Goal: Information Seeking & Learning: Understand process/instructions

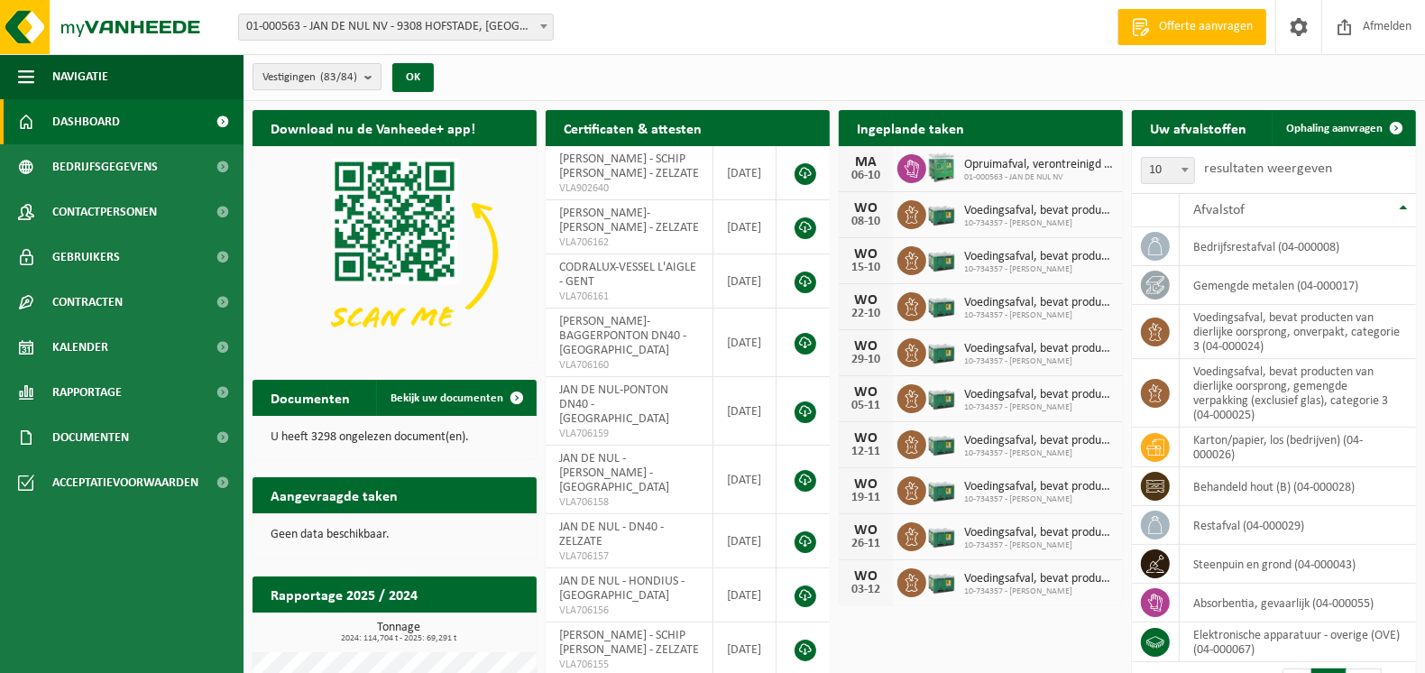
click at [365, 71] on button "Vestigingen (83/84)" at bounding box center [317, 76] width 129 height 27
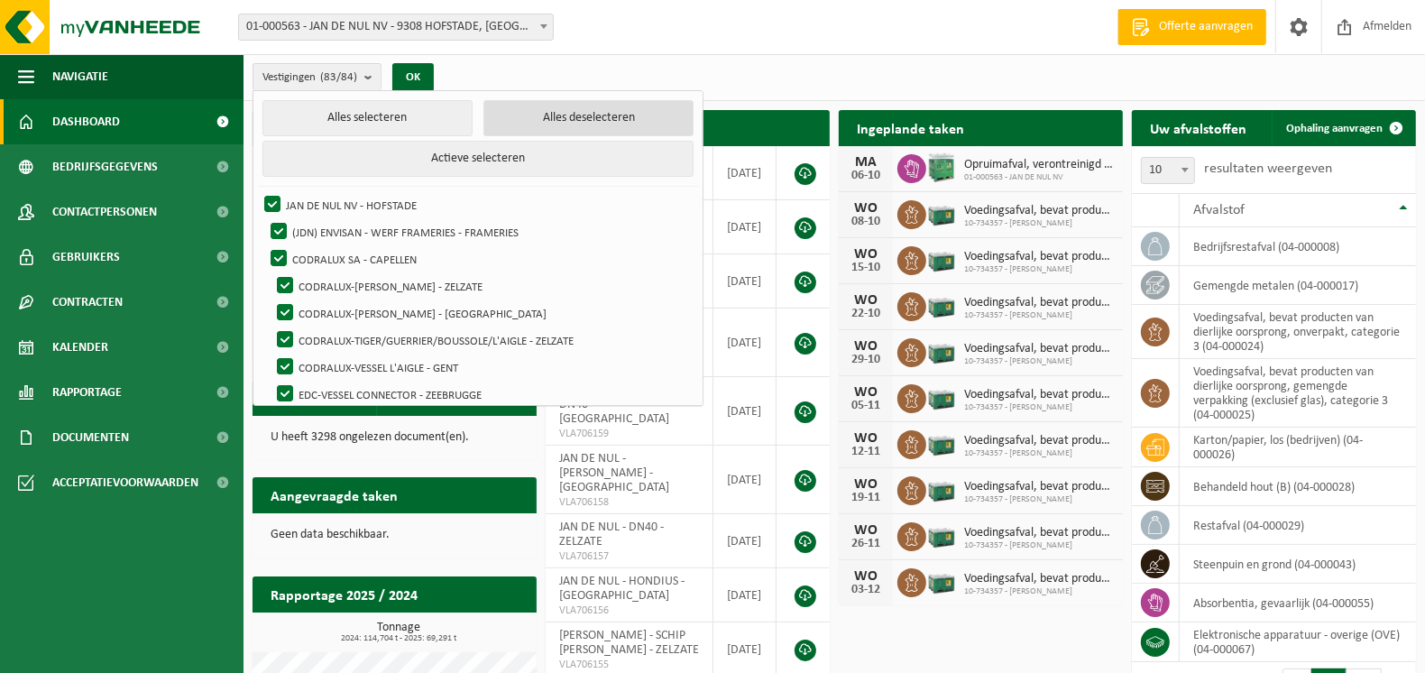
click at [593, 115] on button "Alles deselecteren" at bounding box center [588, 118] width 210 height 36
checkbox input "false"
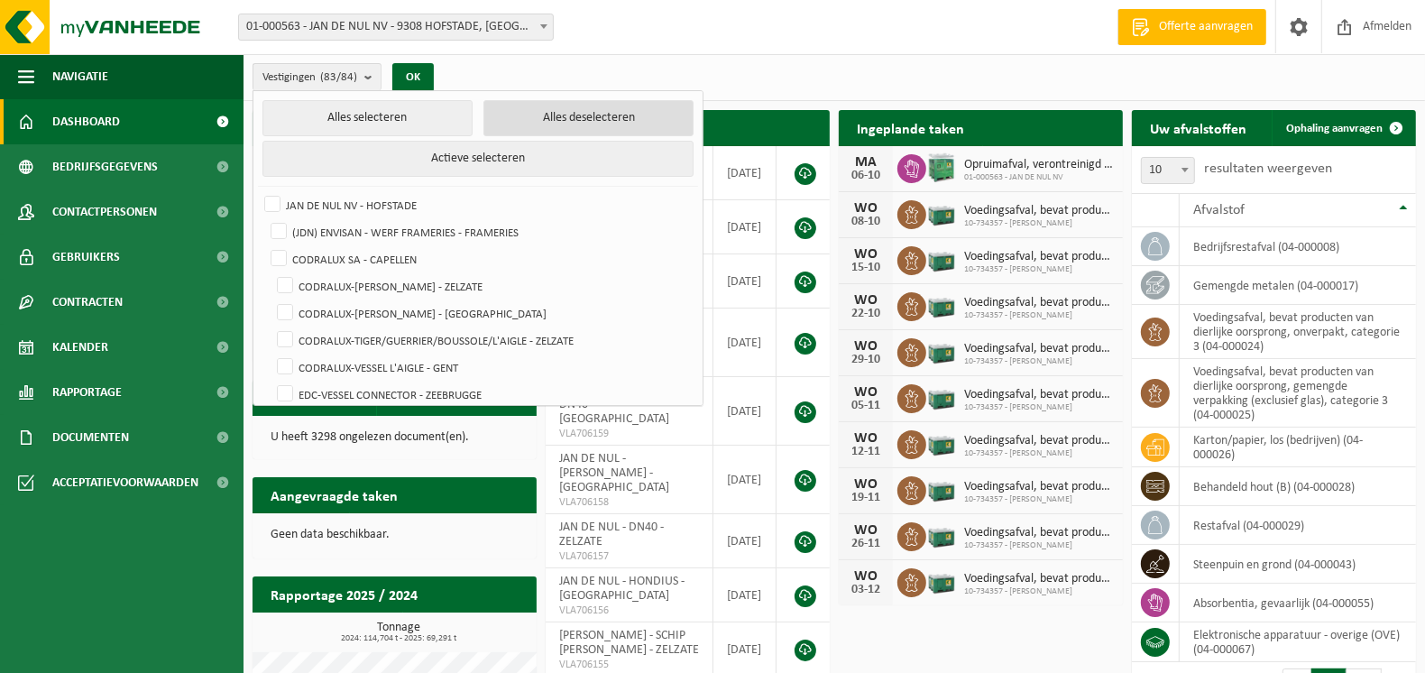
checkbox input "false"
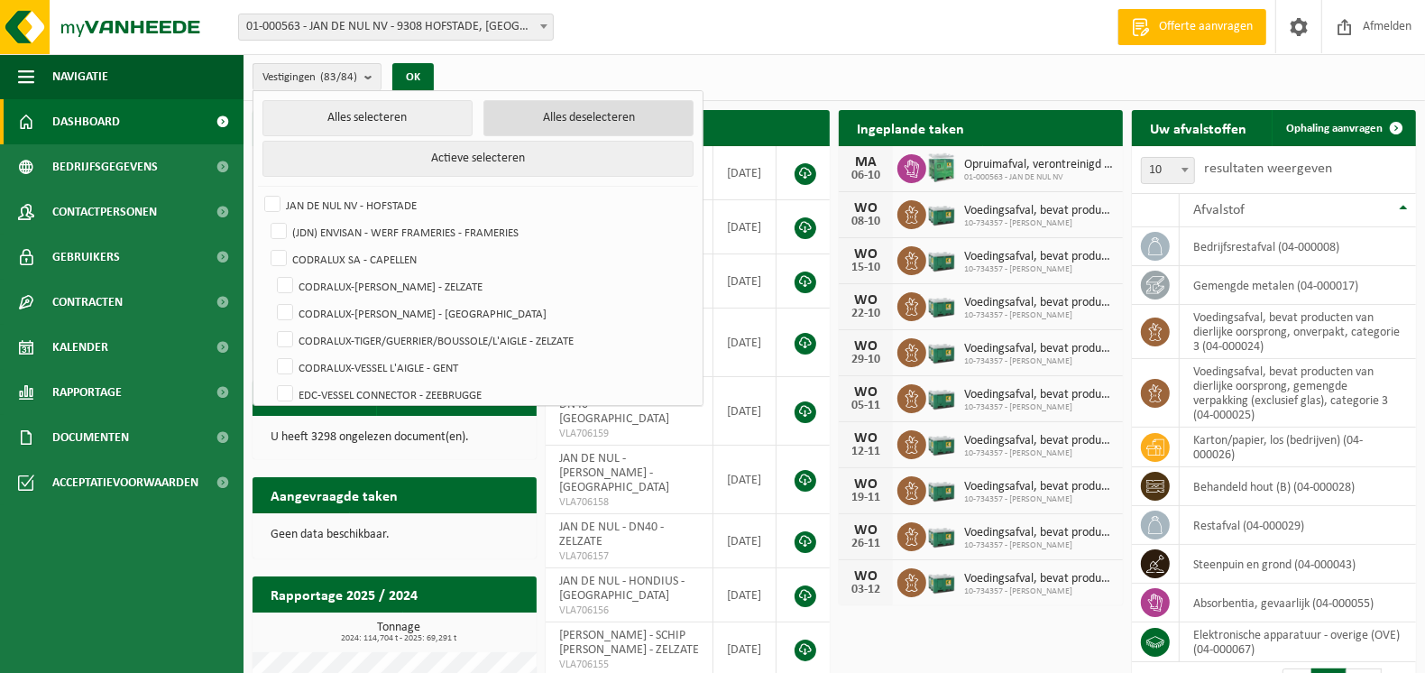
checkbox input "false"
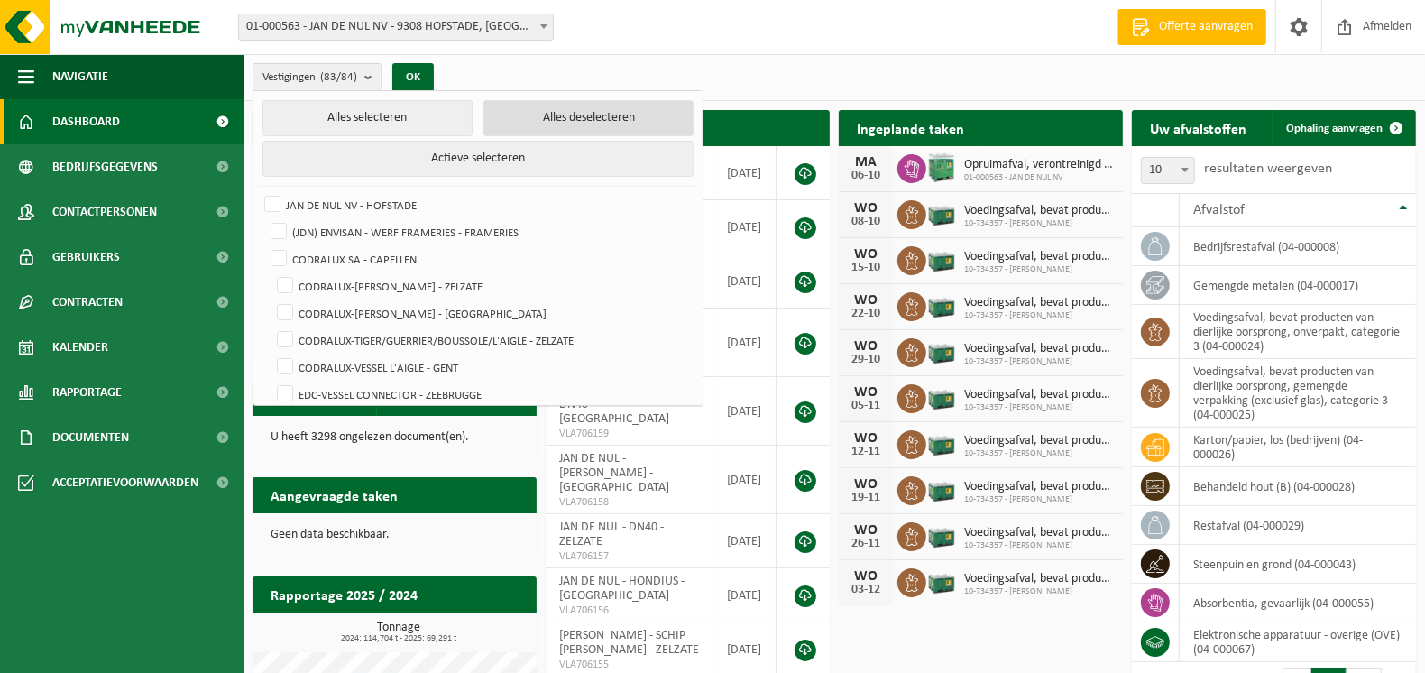
checkbox input "false"
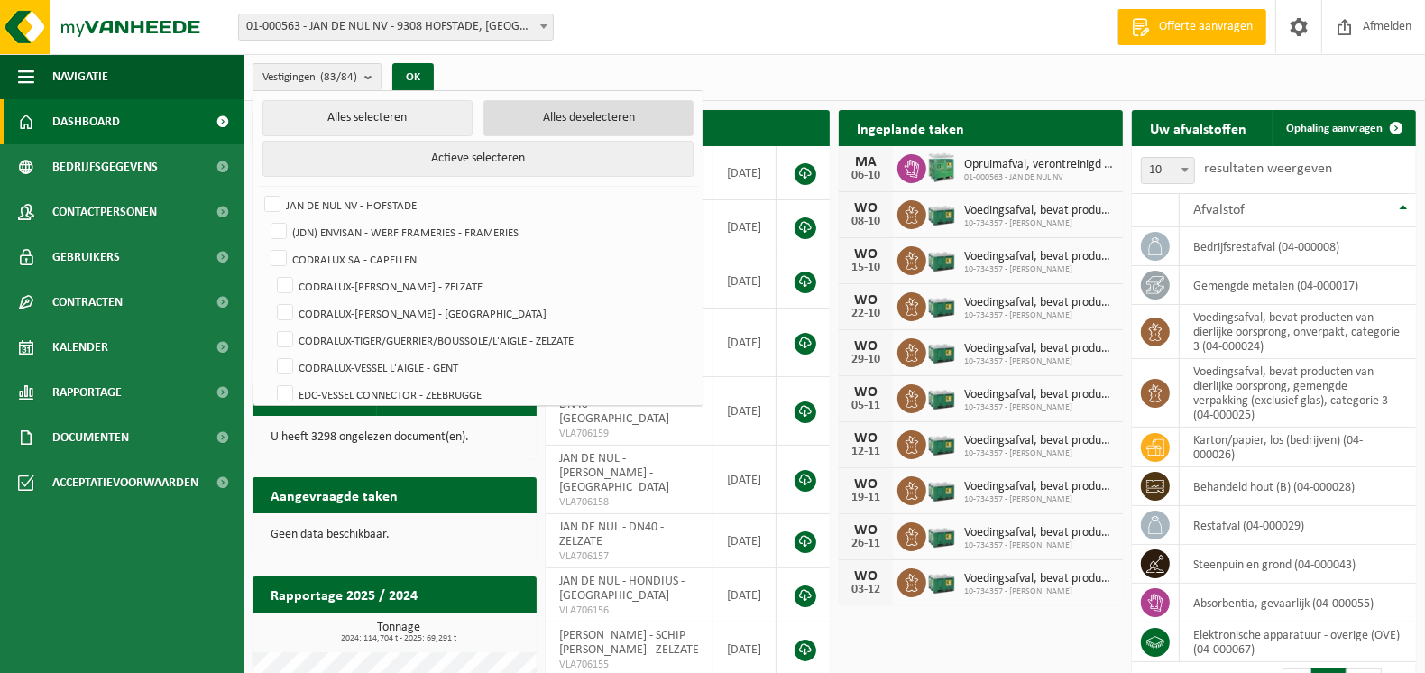
checkbox input "false"
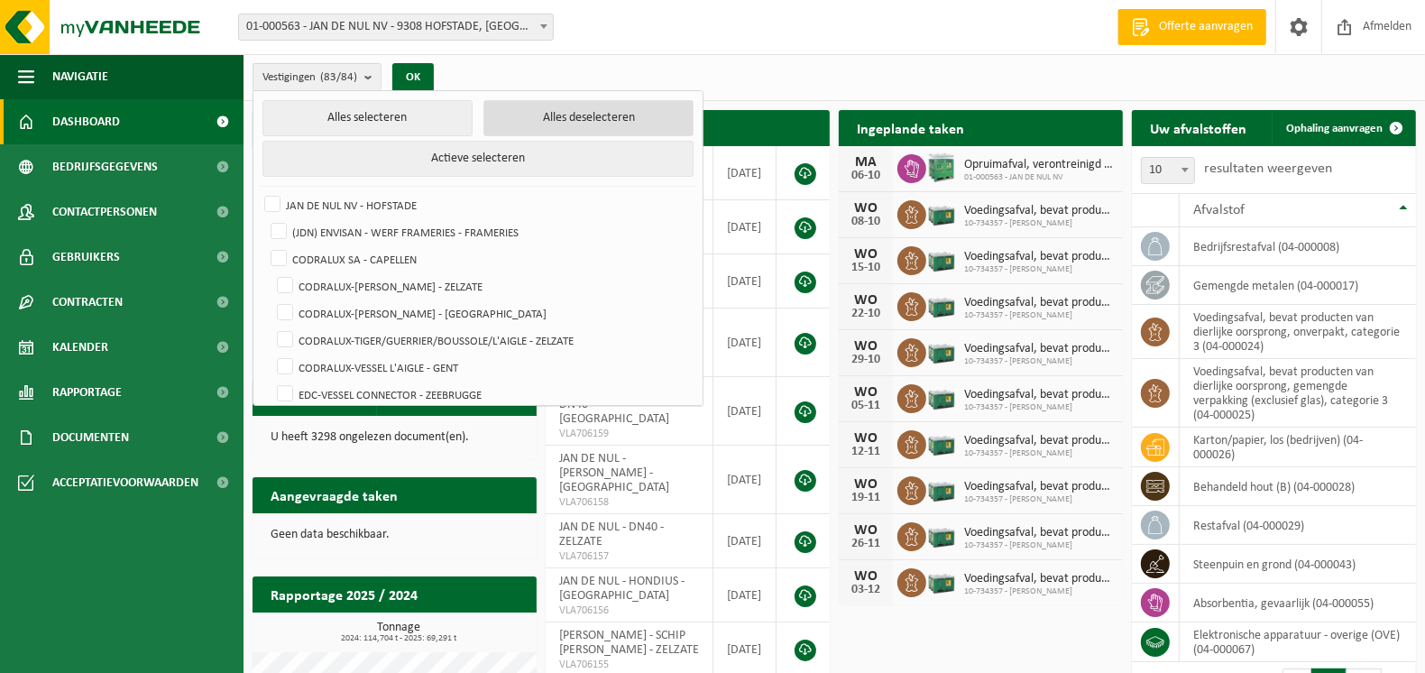
checkbox input "false"
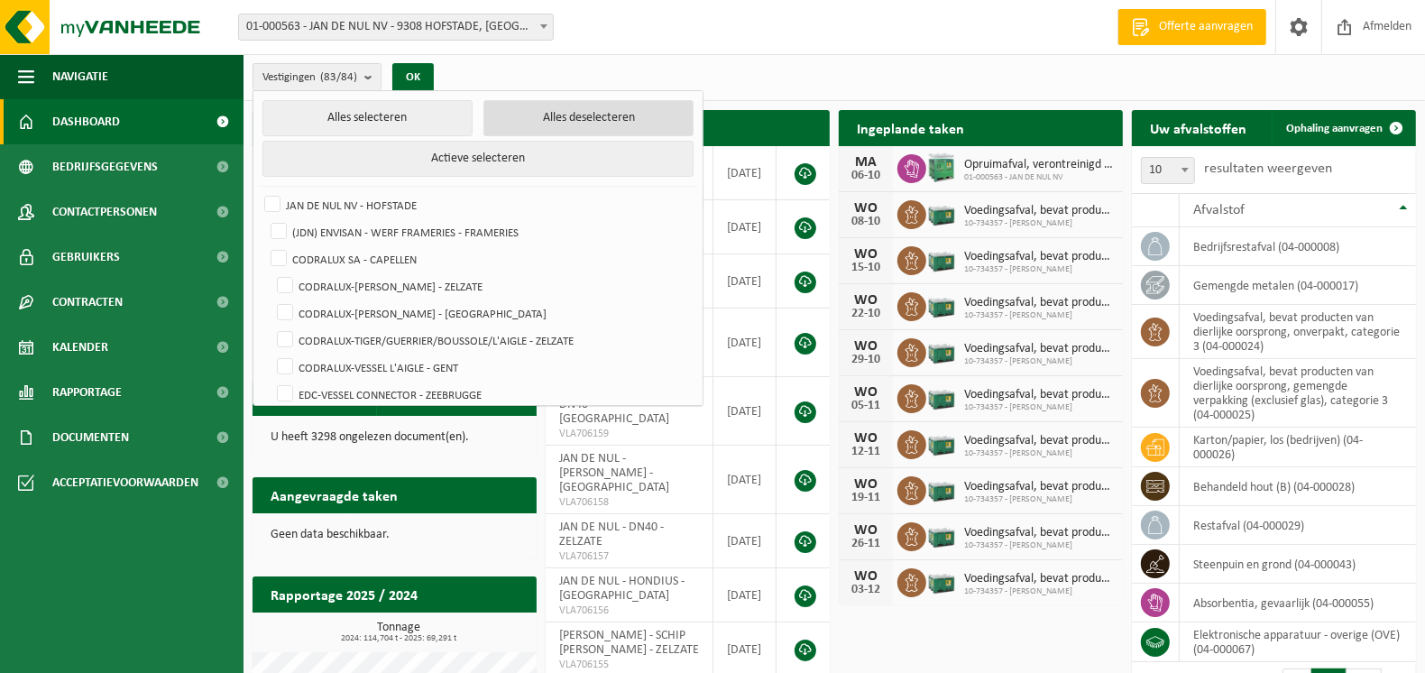
checkbox input "false"
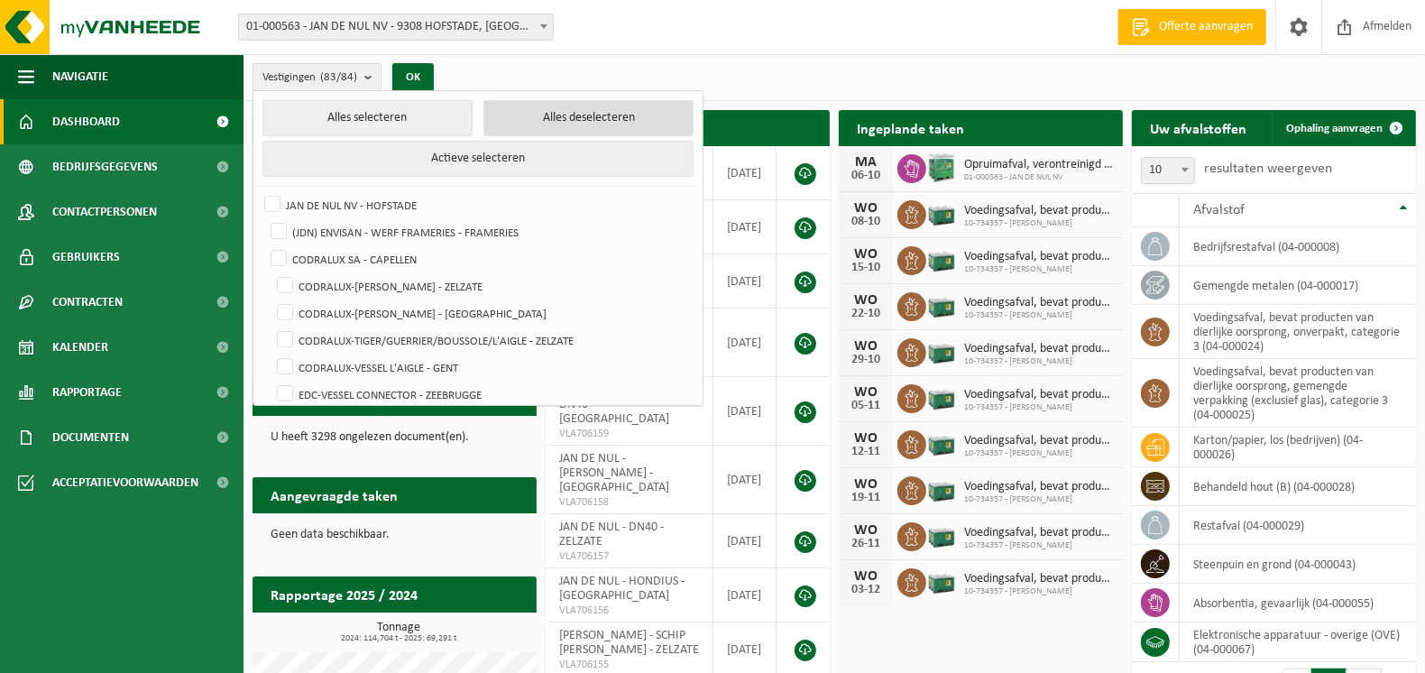
checkbox input "false"
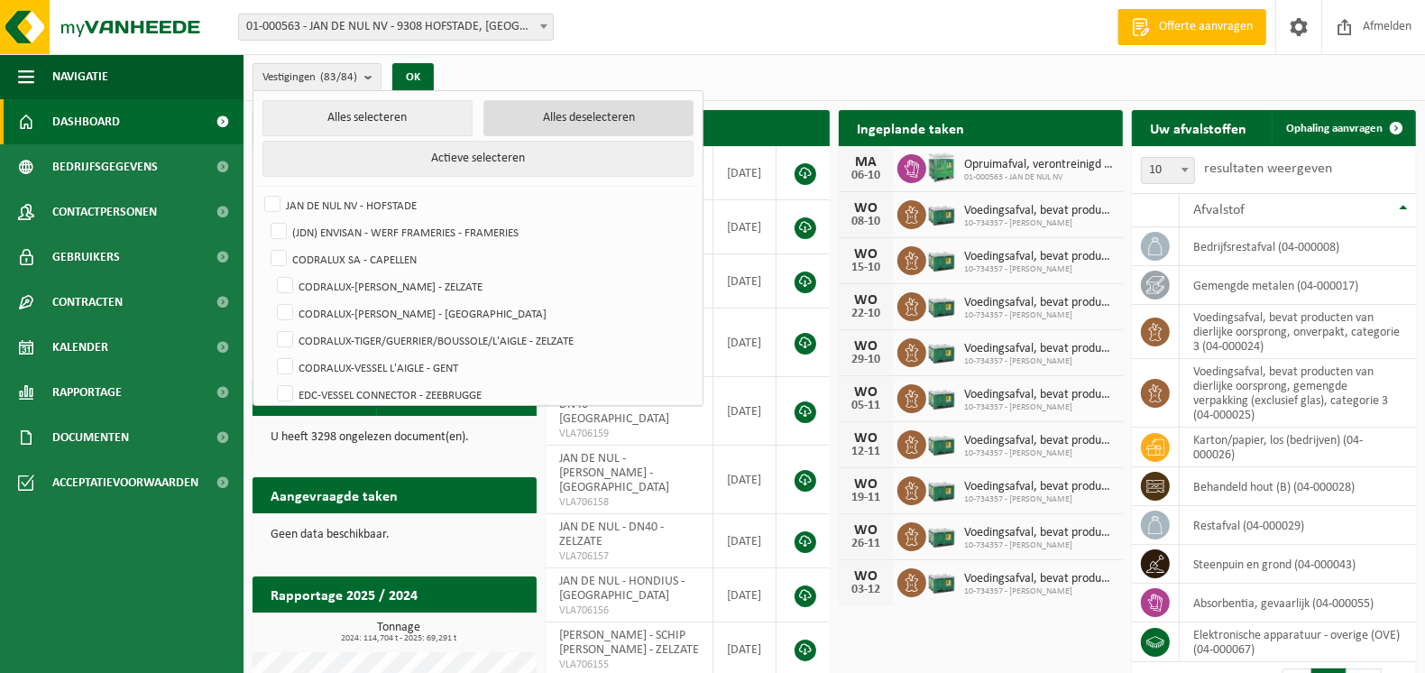
checkbox input "false"
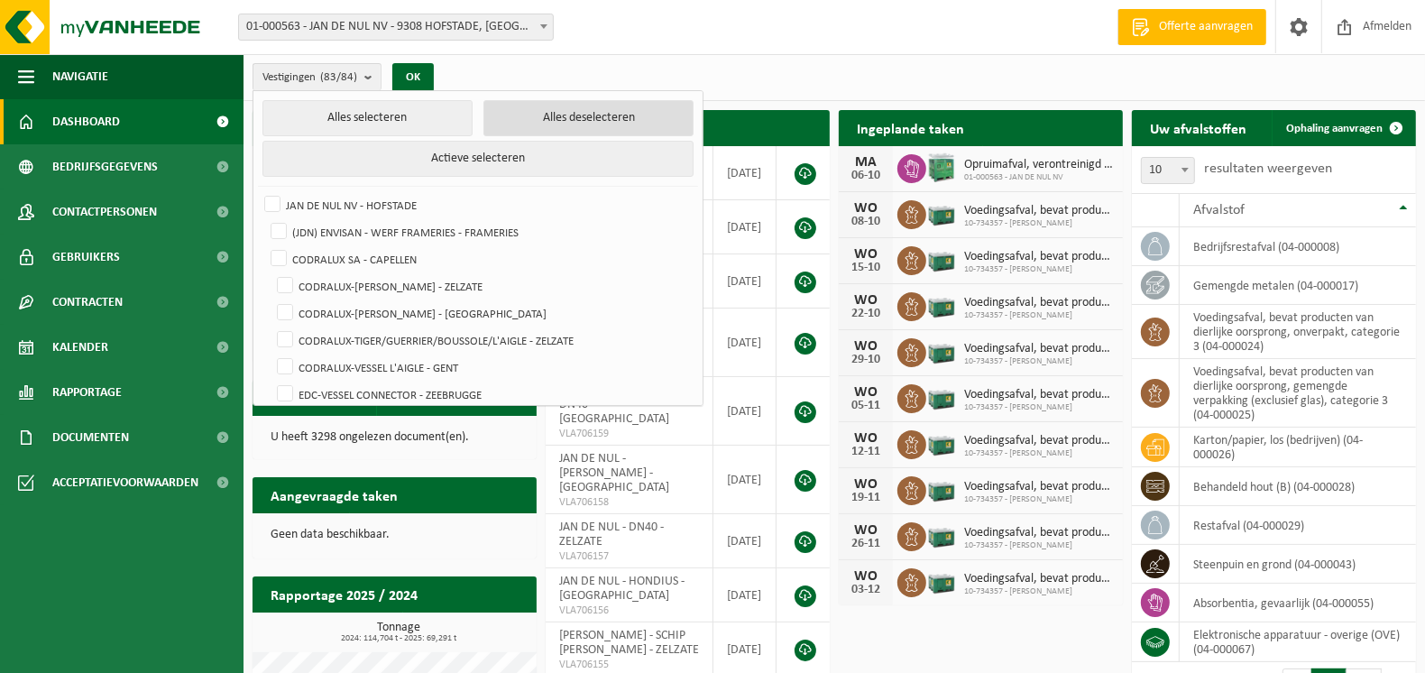
checkbox input "false"
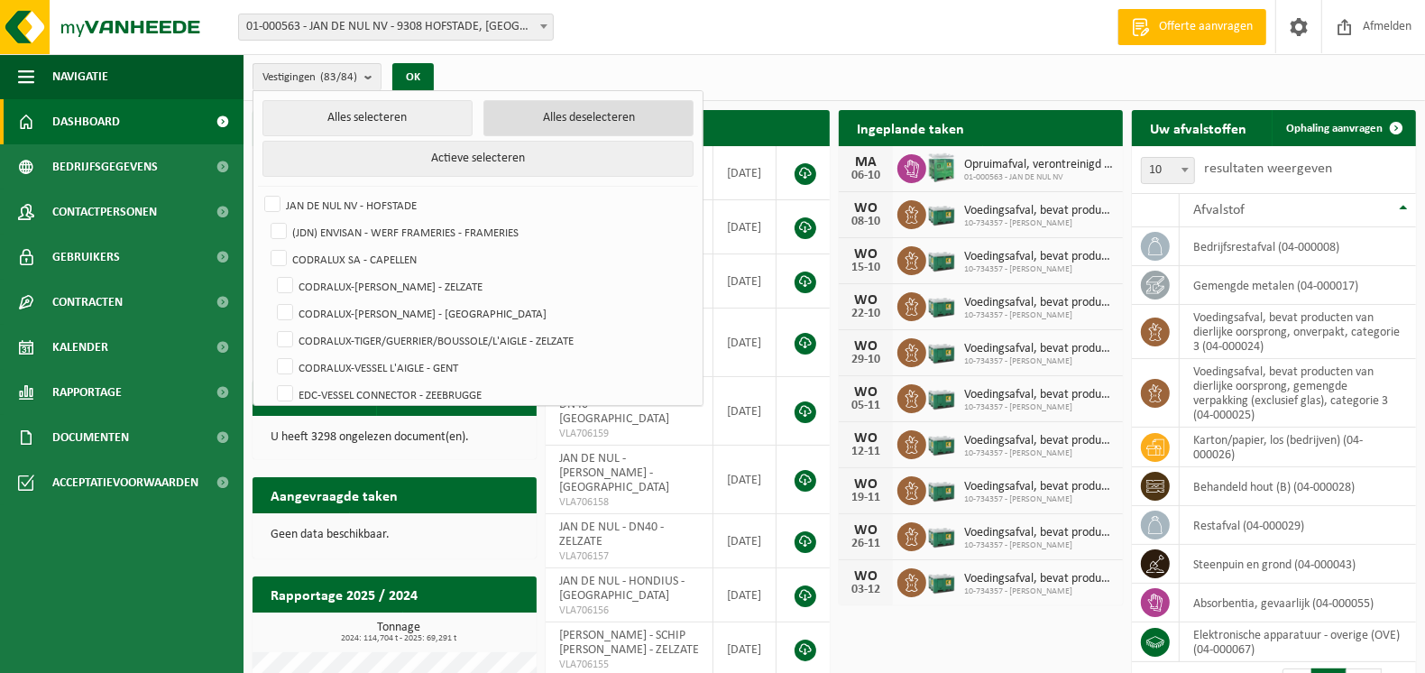
checkbox input "false"
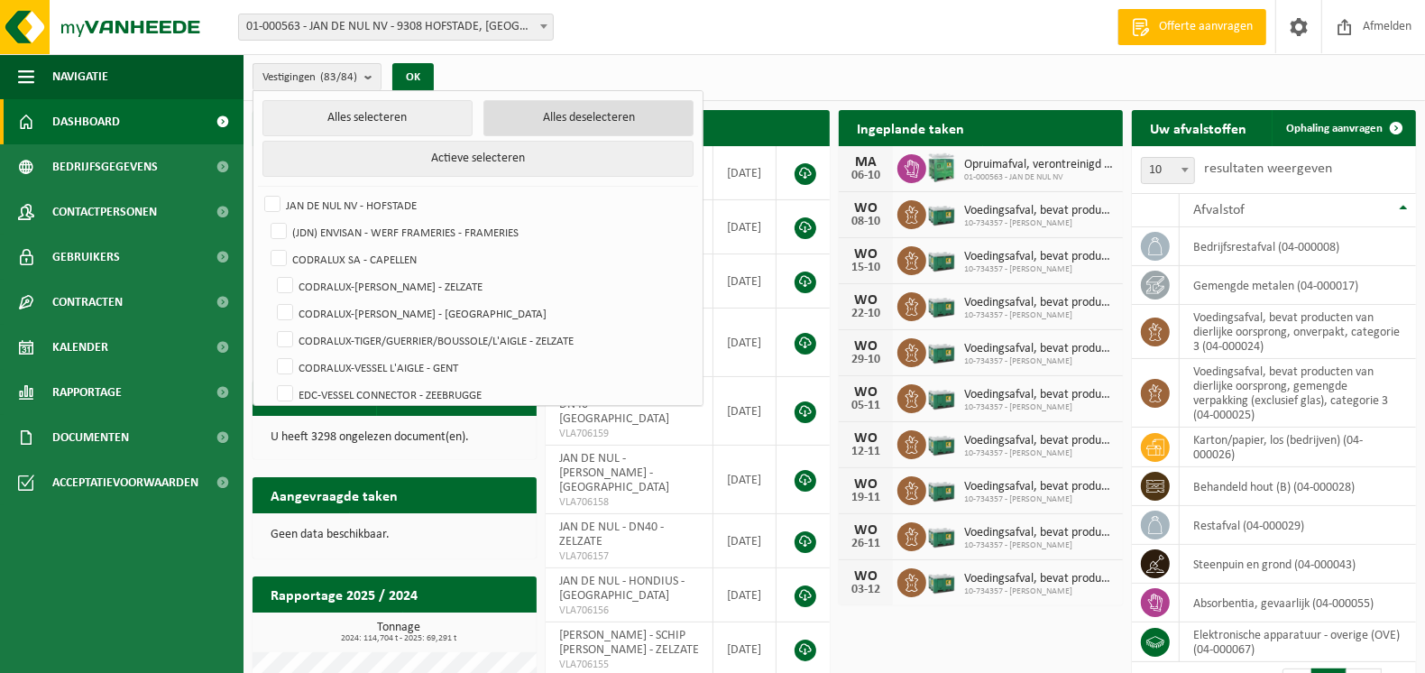
checkbox input "false"
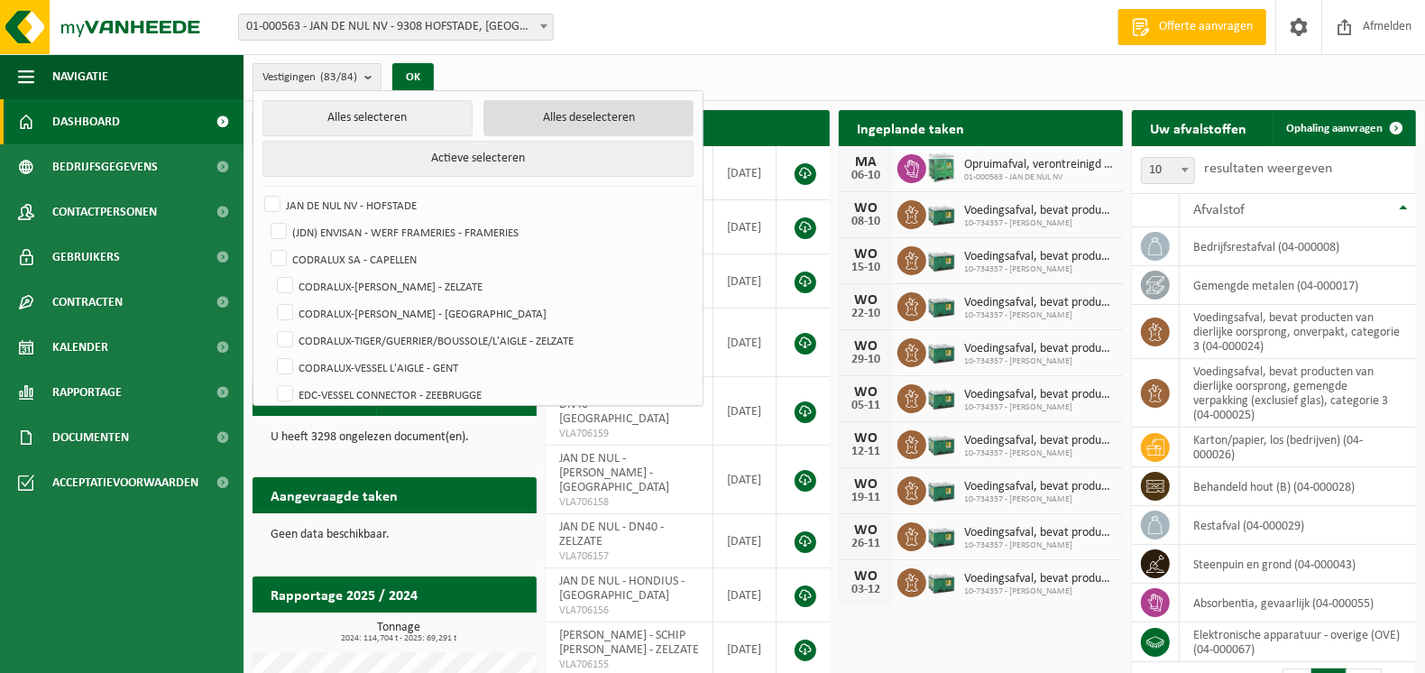
checkbox input "false"
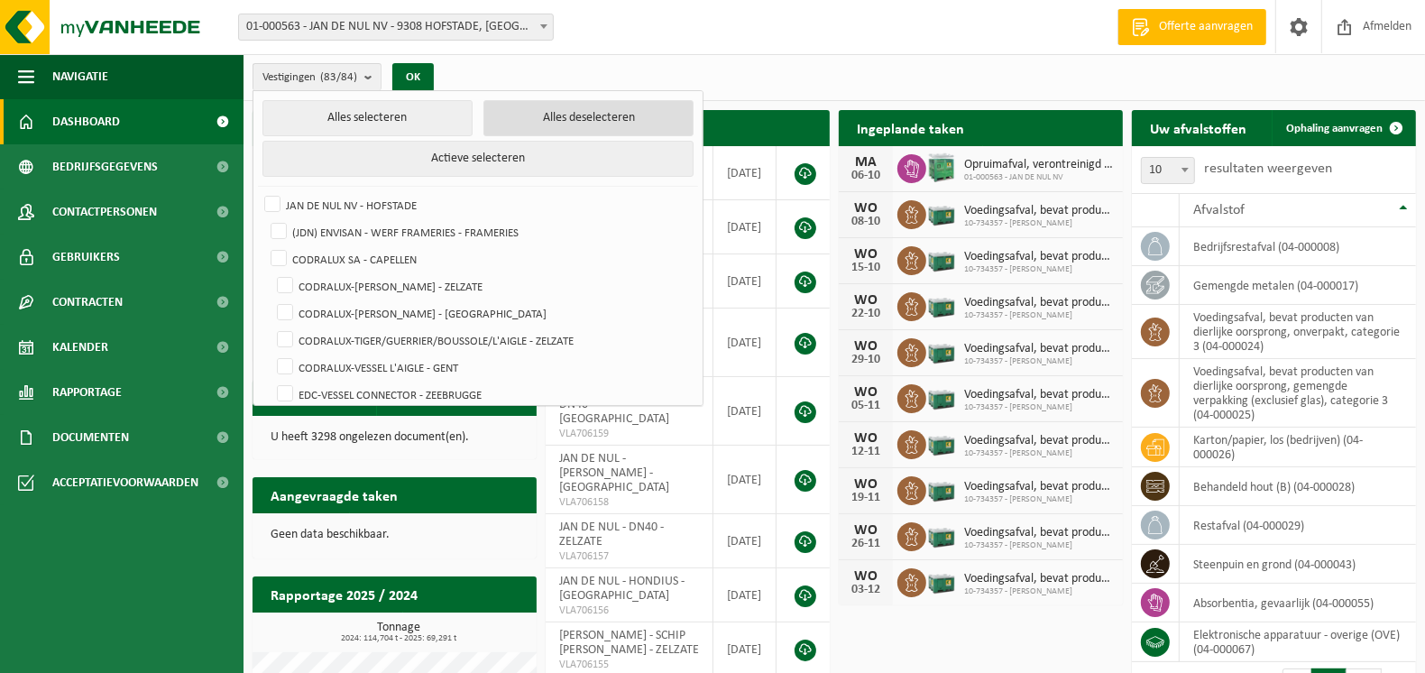
checkbox input "false"
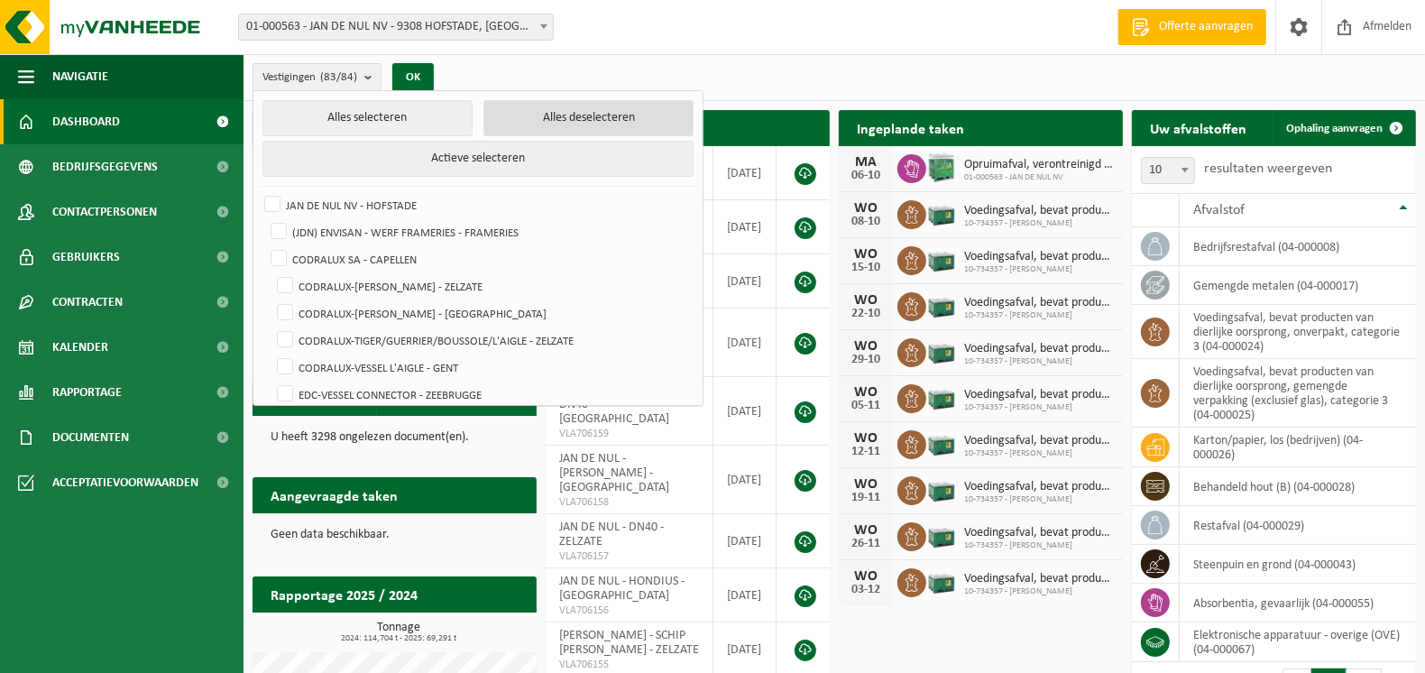
checkbox input "false"
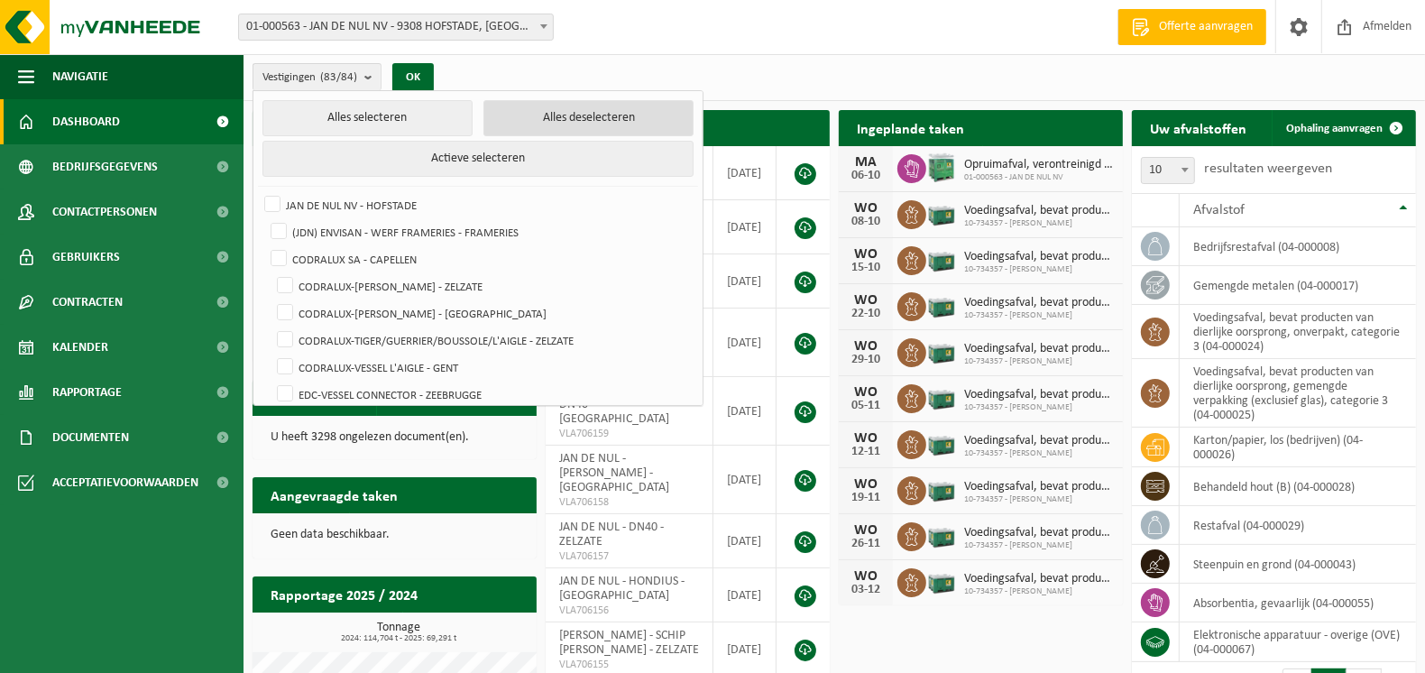
checkbox input "false"
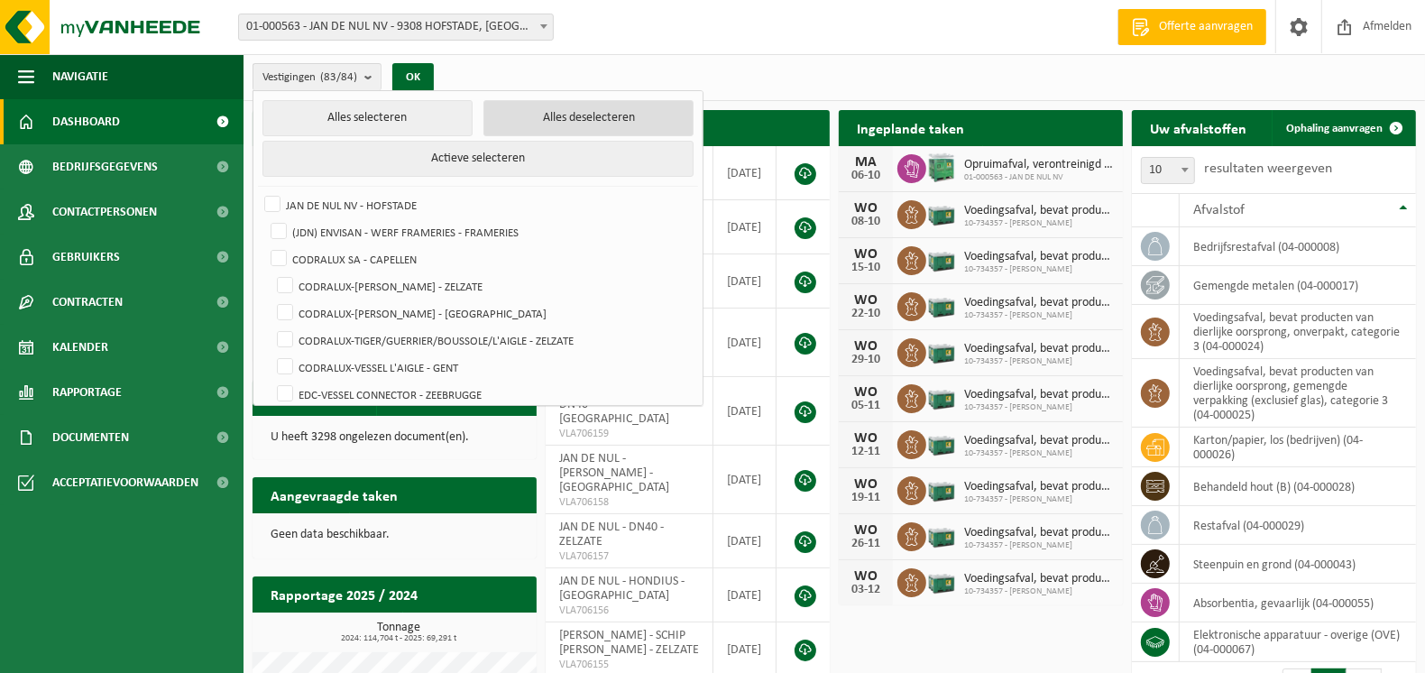
checkbox input "false"
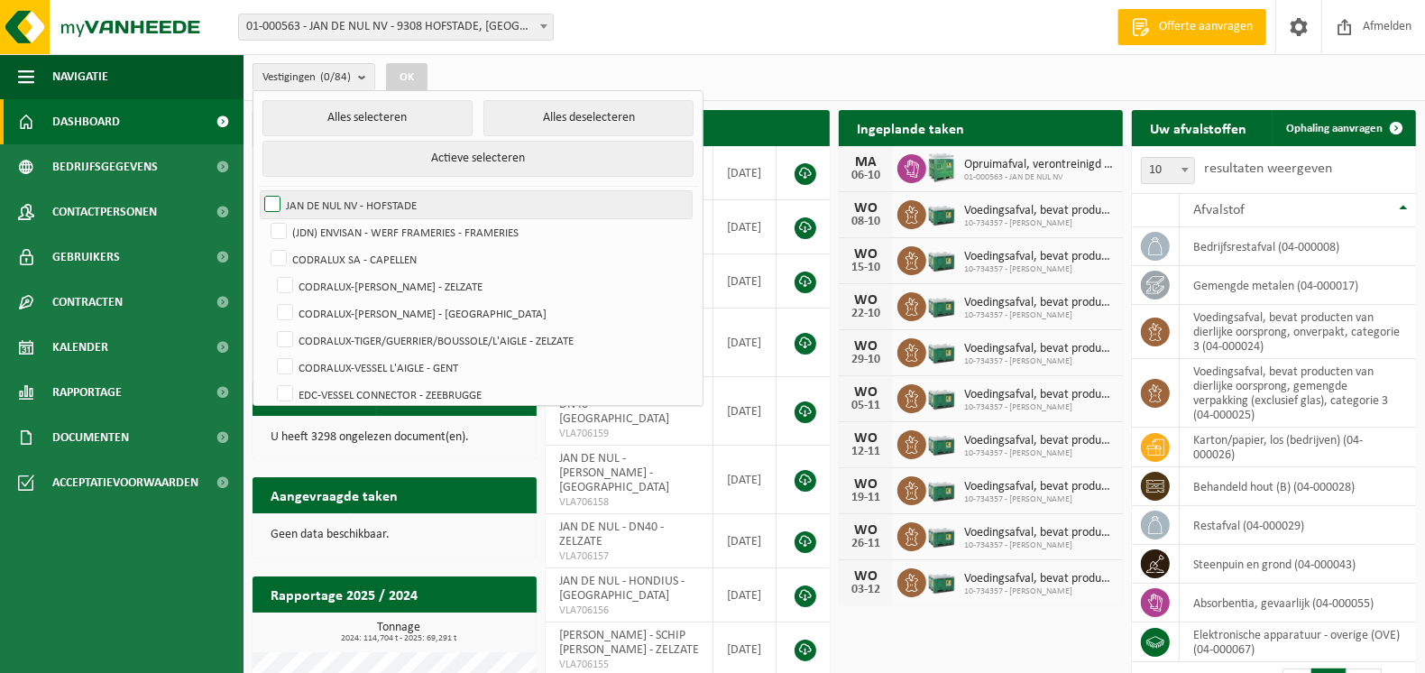
click at [277, 201] on label "JAN DE NUL NV - HOFSTADE" at bounding box center [476, 204] width 431 height 27
click at [258, 191] on input "JAN DE NUL NV - HOFSTADE" at bounding box center [257, 190] width 1 height 1
checkbox input "true"
click at [408, 73] on button "OK" at bounding box center [406, 77] width 41 height 29
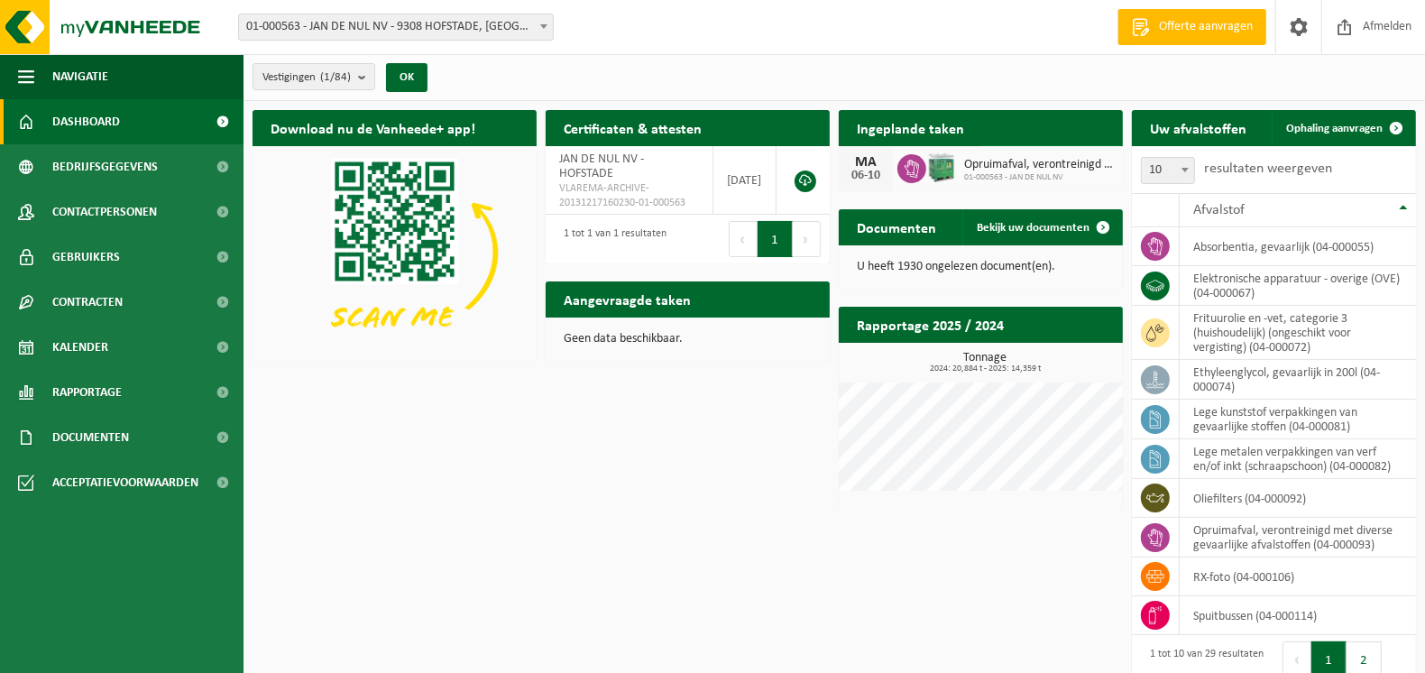
click at [1051, 158] on span "Bekijk uw kalender" at bounding box center [1043, 164] width 93 height 12
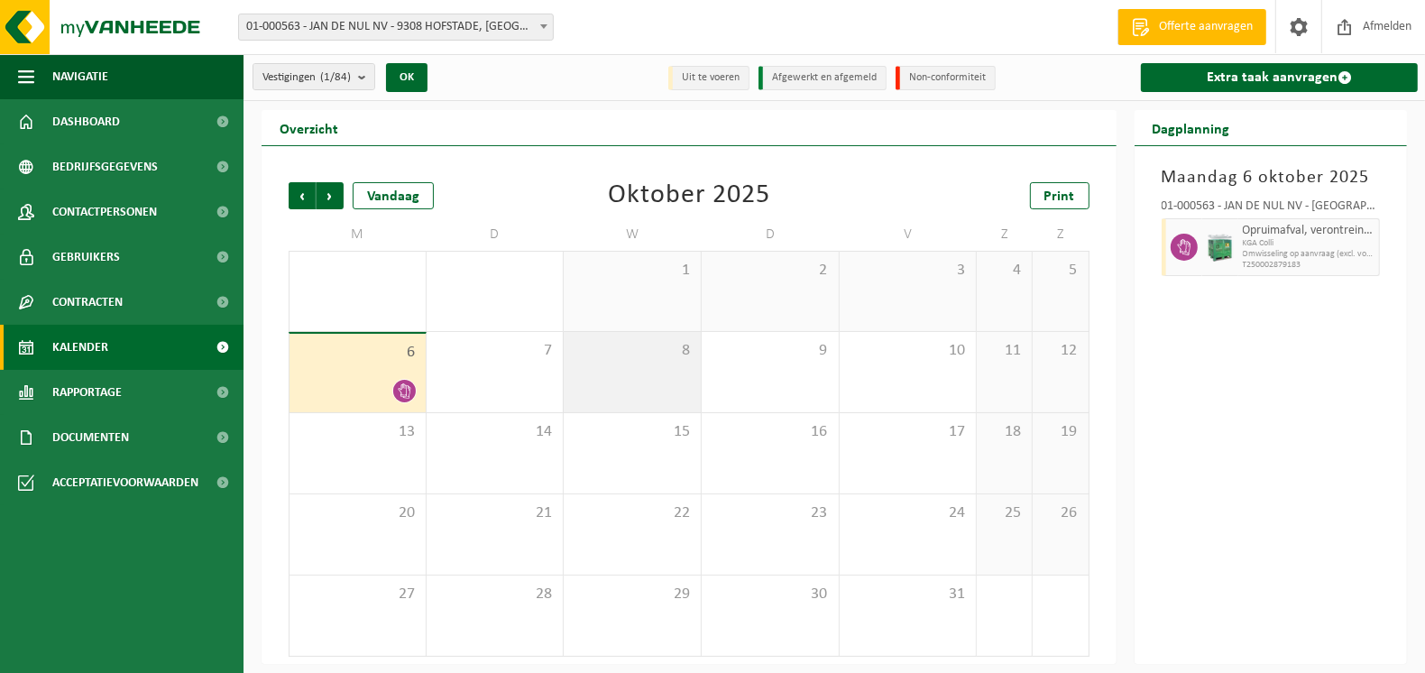
scroll to position [1, 0]
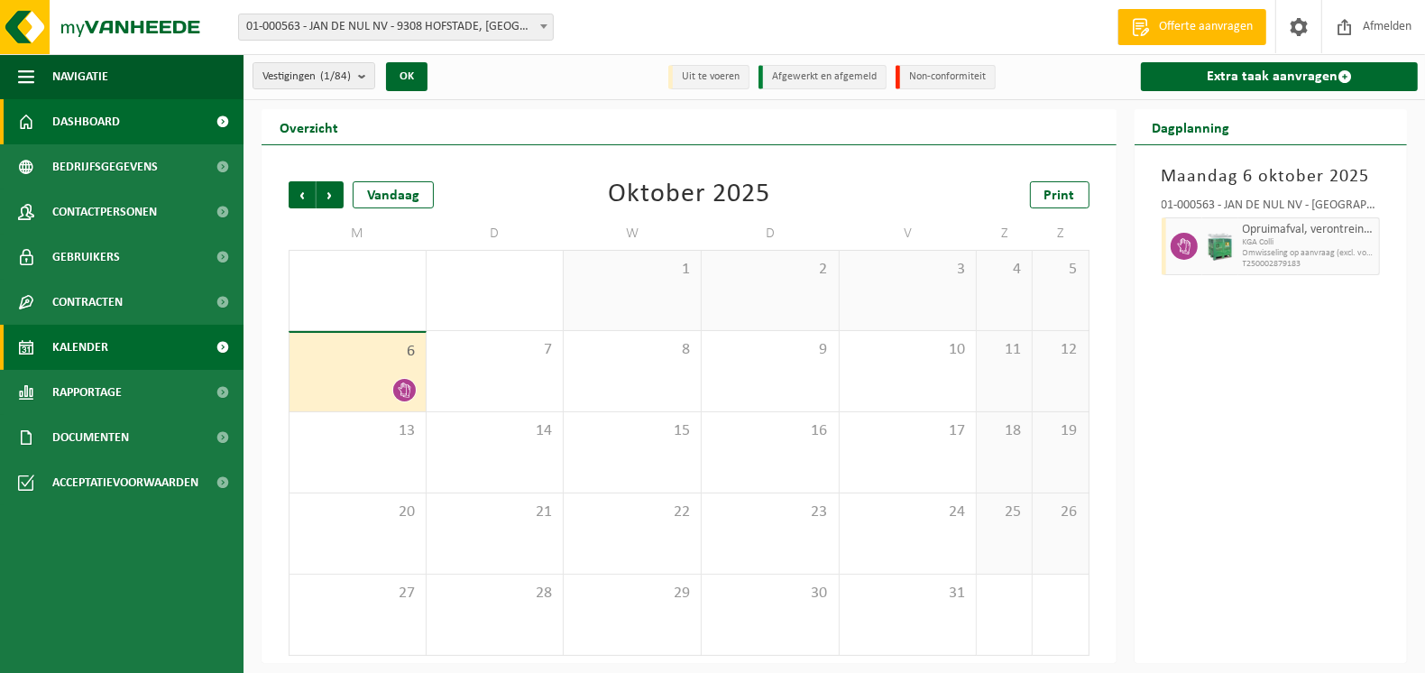
click at [72, 125] on span "Dashboard" at bounding box center [86, 121] width 68 height 45
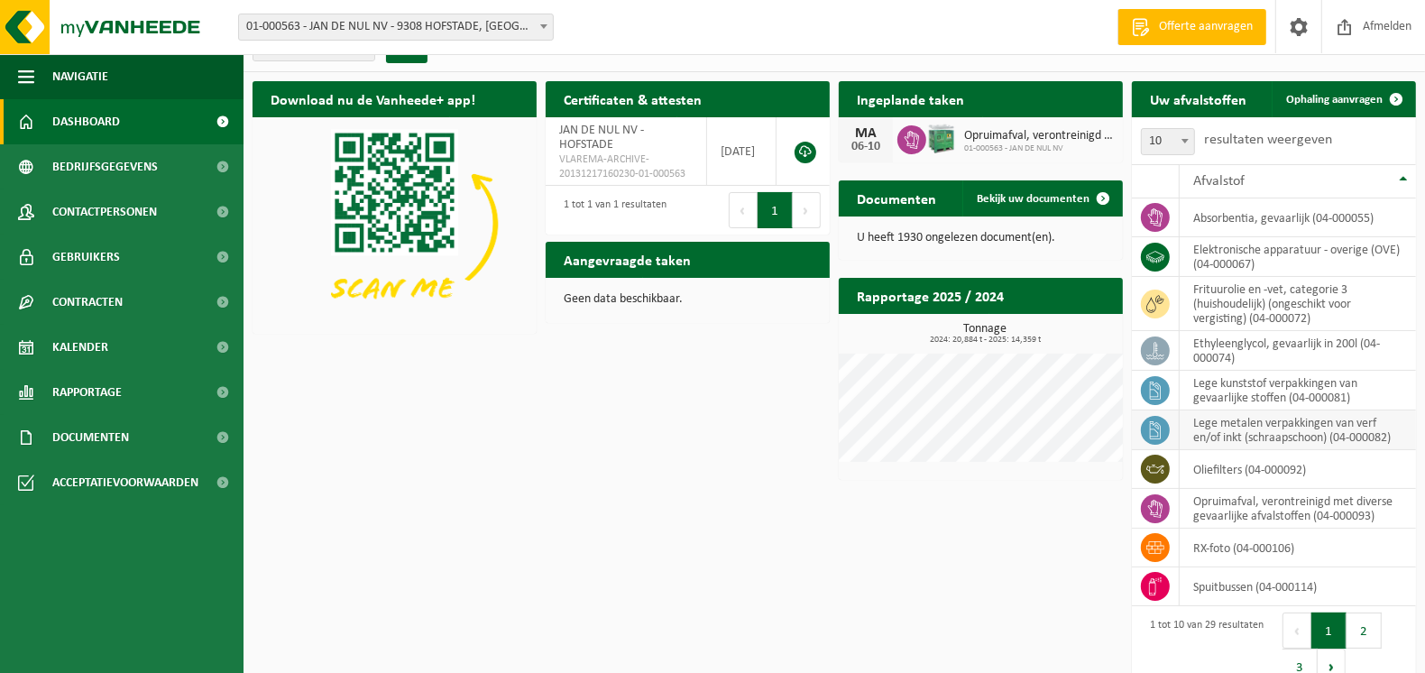
scroll to position [54, 0]
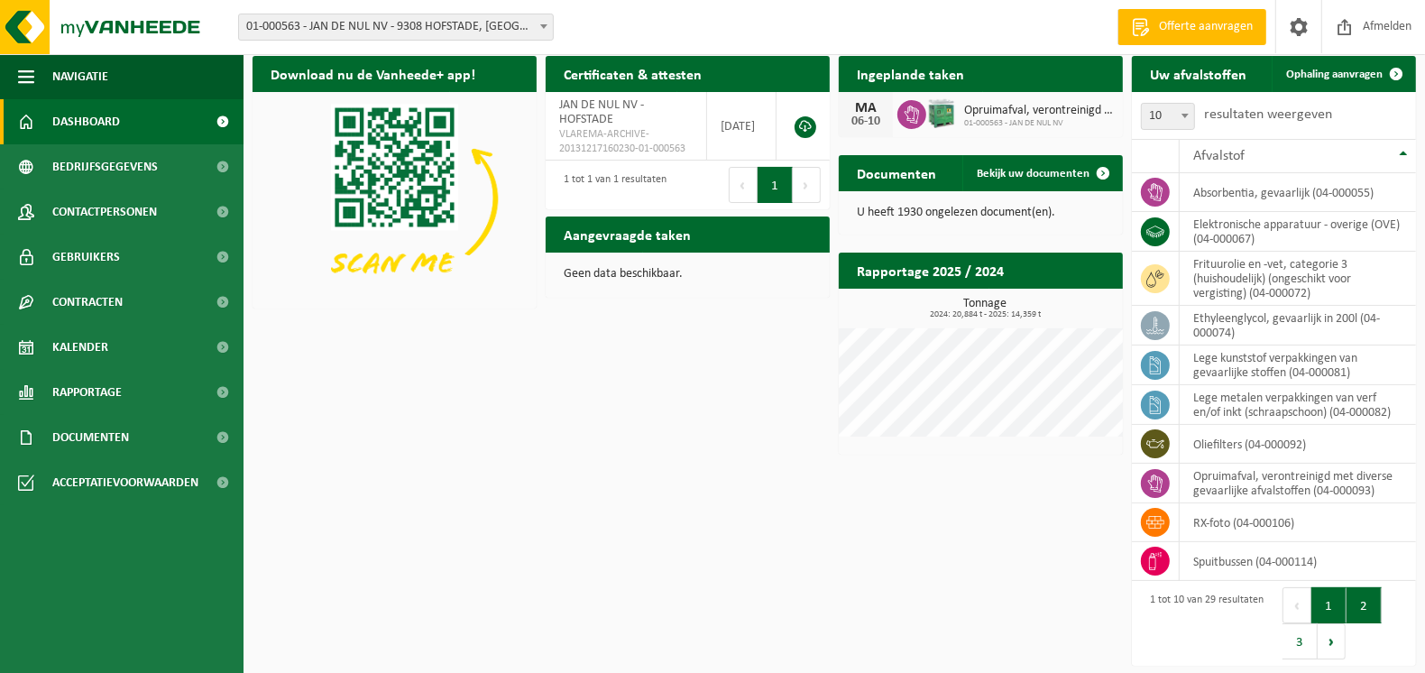
click at [1364, 603] on button "2" at bounding box center [1363, 605] width 35 height 36
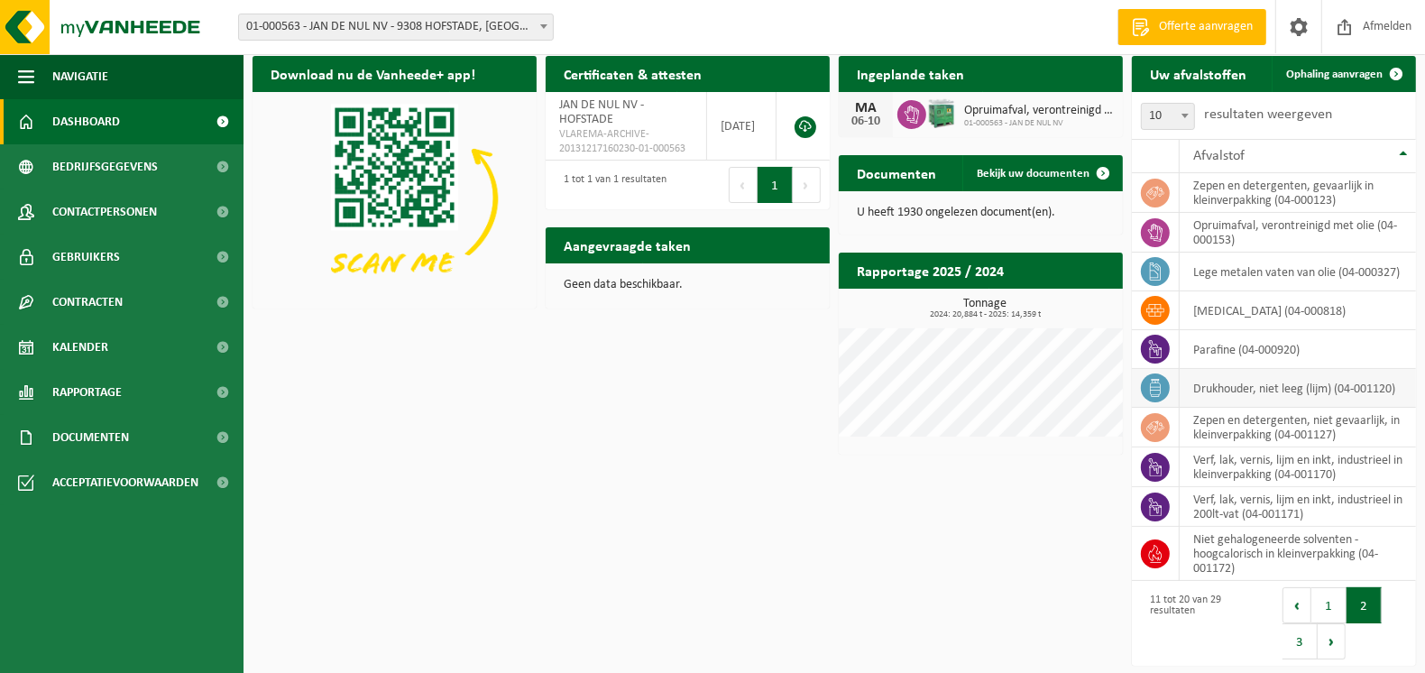
click at [1245, 388] on td "drukhouder, niet leeg (lijm) (04-001120)" at bounding box center [1298, 388] width 236 height 39
click at [1155, 389] on icon at bounding box center [1155, 388] width 18 height 18
drag, startPoint x: 1155, startPoint y: 389, endPoint x: 1324, endPoint y: 381, distance: 168.8
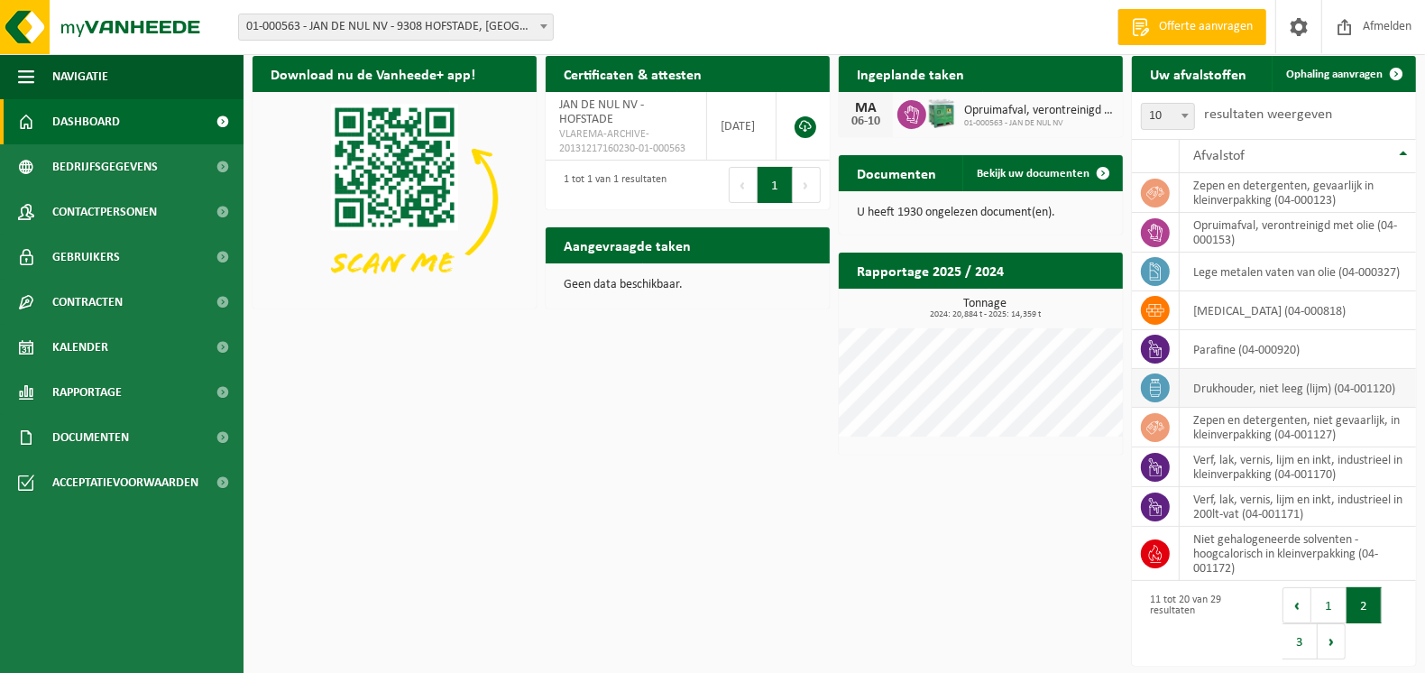
click at [1324, 381] on td "drukhouder, niet leeg (lijm) (04-001120)" at bounding box center [1298, 388] width 236 height 39
click at [1217, 382] on td "drukhouder, niet leeg (lijm) (04-001120)" at bounding box center [1298, 388] width 236 height 39
click at [1147, 381] on icon at bounding box center [1155, 388] width 18 height 18
click at [1214, 386] on td "drukhouder, niet leeg (lijm) (04-001120)" at bounding box center [1298, 388] width 236 height 39
drag, startPoint x: 1214, startPoint y: 386, endPoint x: 1217, endPoint y: 398, distance: 12.3
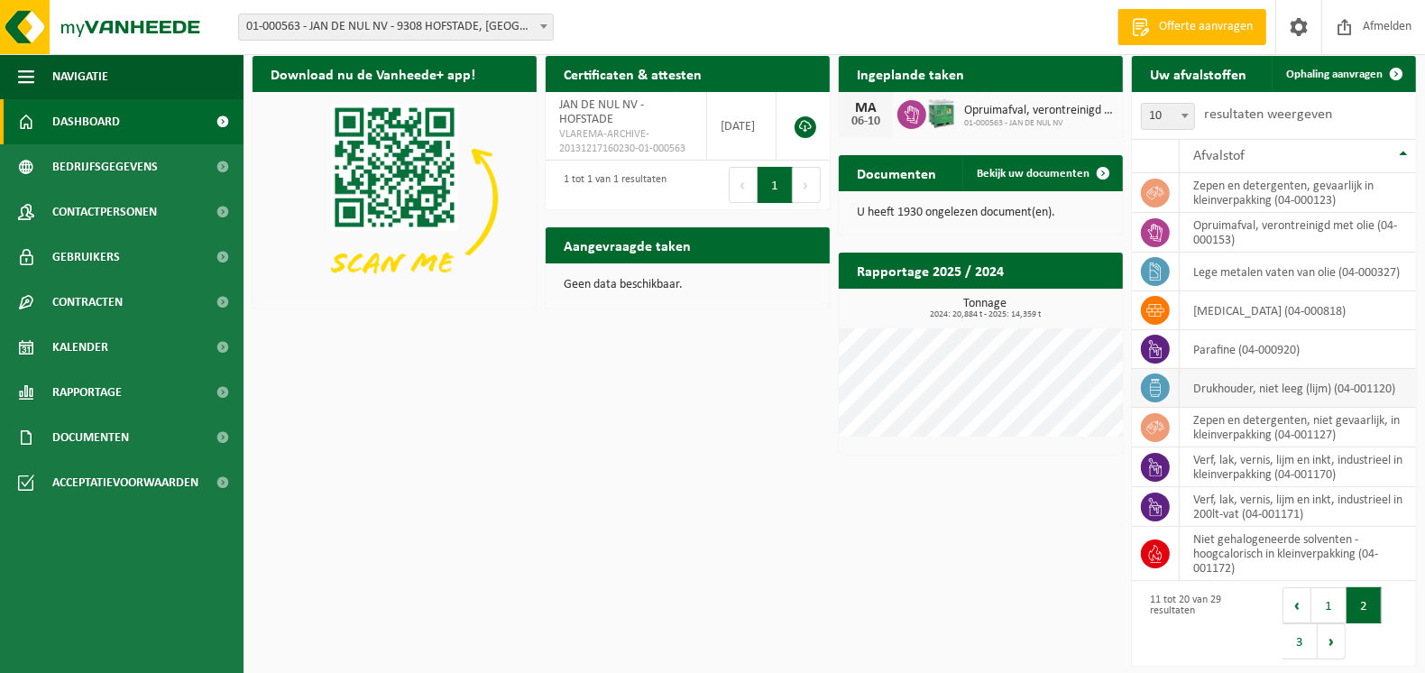
click at [1217, 398] on td "drukhouder, niet leeg (lijm) (04-001120)" at bounding box center [1298, 388] width 236 height 39
click at [1298, 648] on button "3" at bounding box center [1299, 641] width 35 height 36
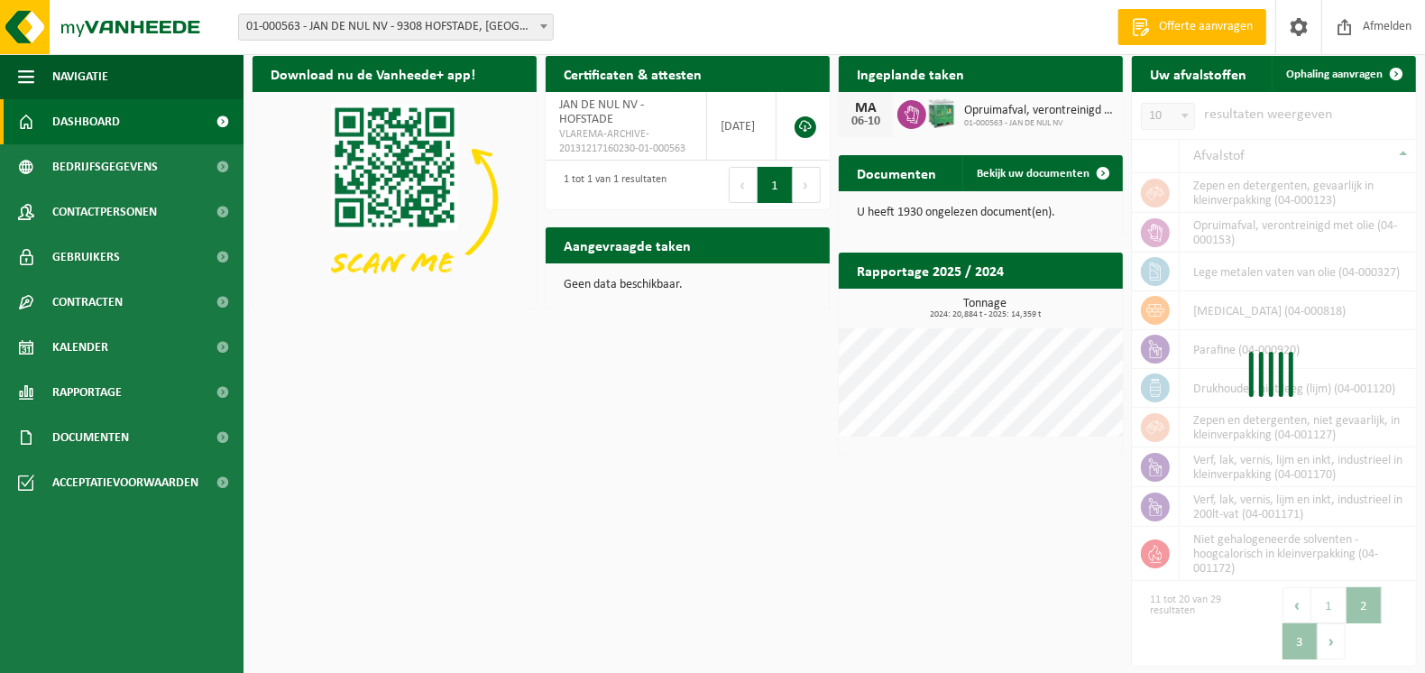
scroll to position [3, 0]
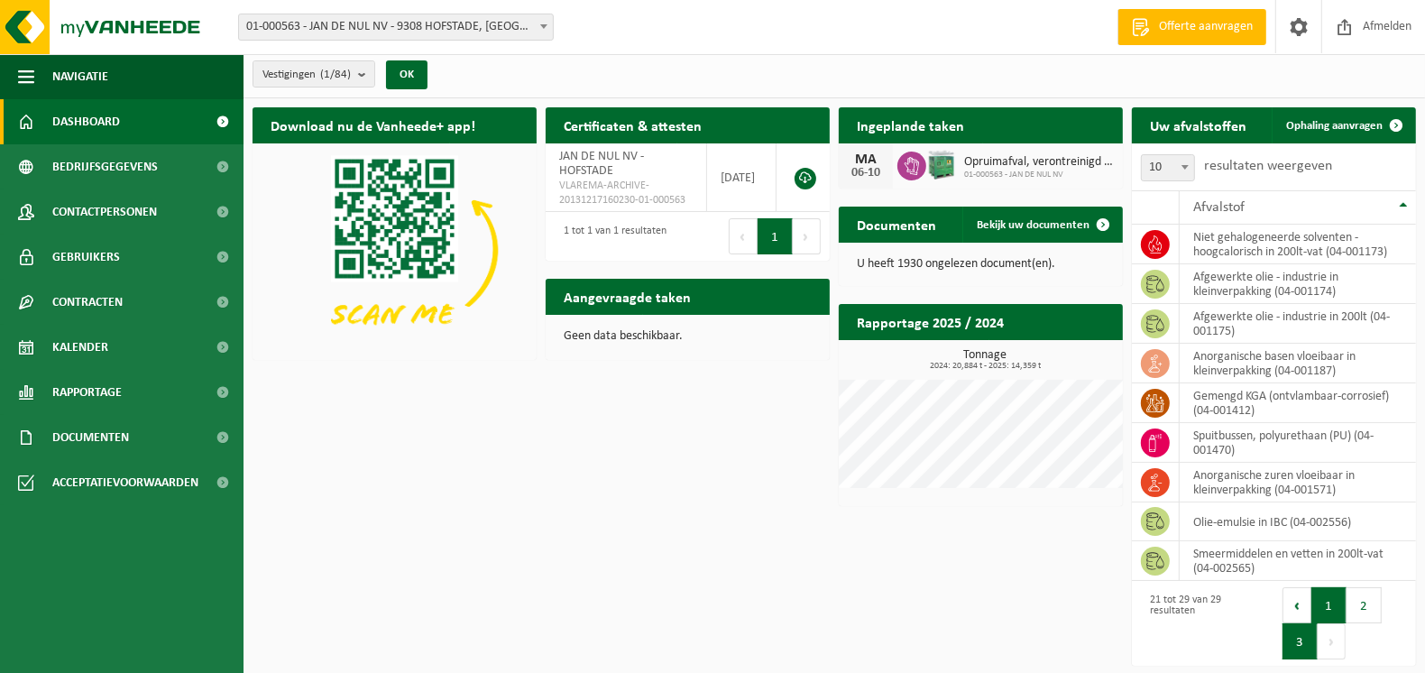
click at [1329, 604] on button "1" at bounding box center [1328, 605] width 35 height 36
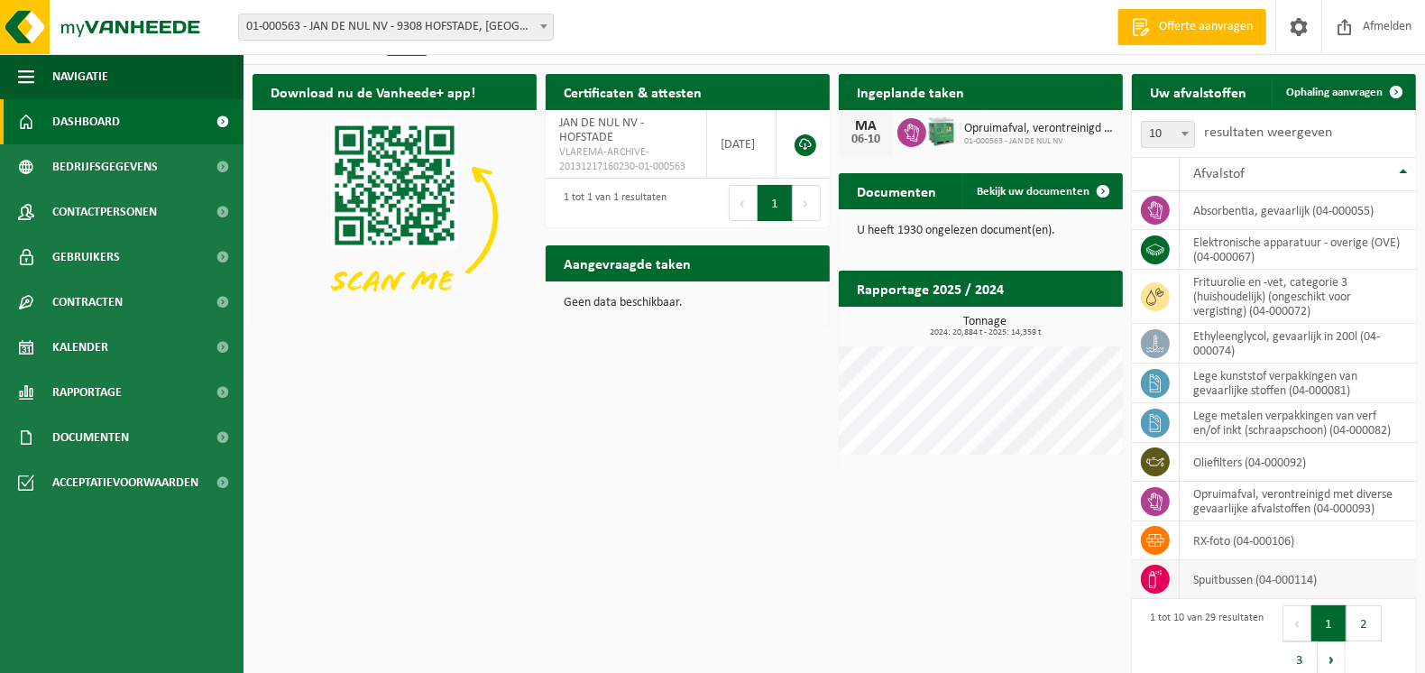
scroll to position [54, 0]
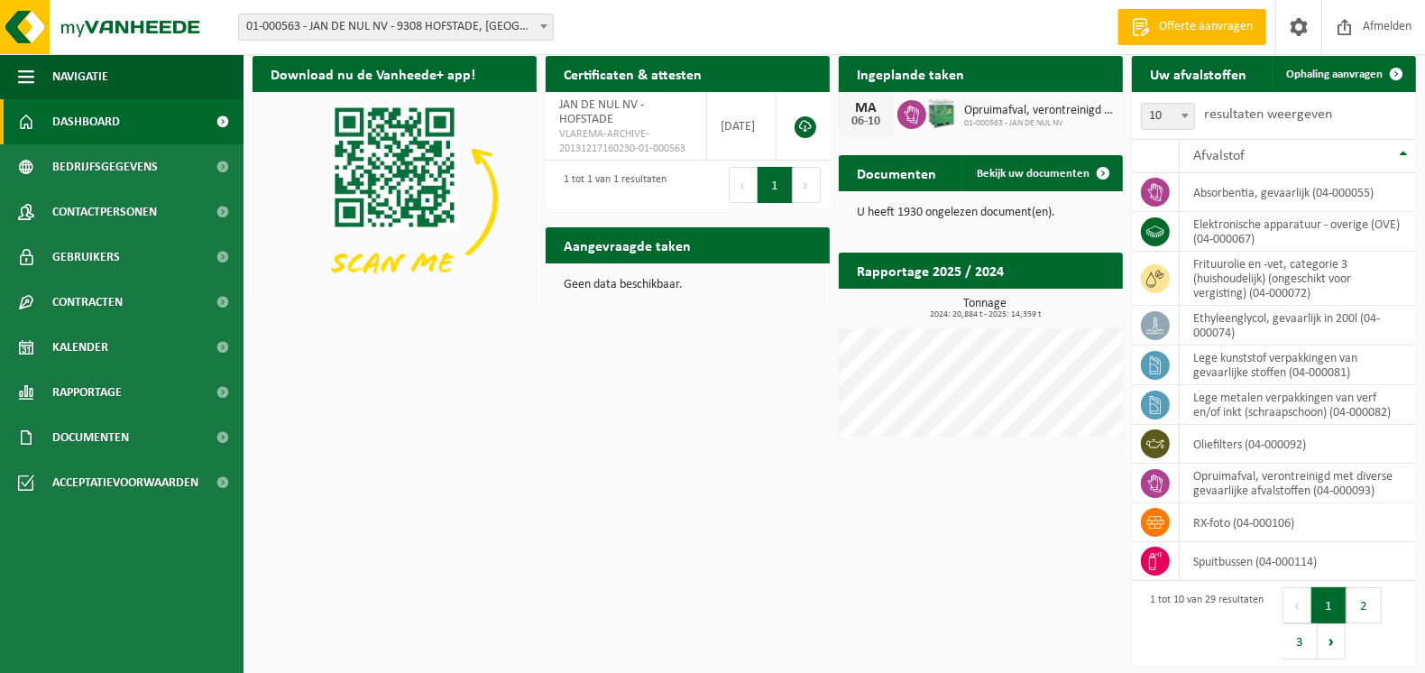
click at [1191, 24] on span "Offerte aanvragen" at bounding box center [1205, 27] width 103 height 18
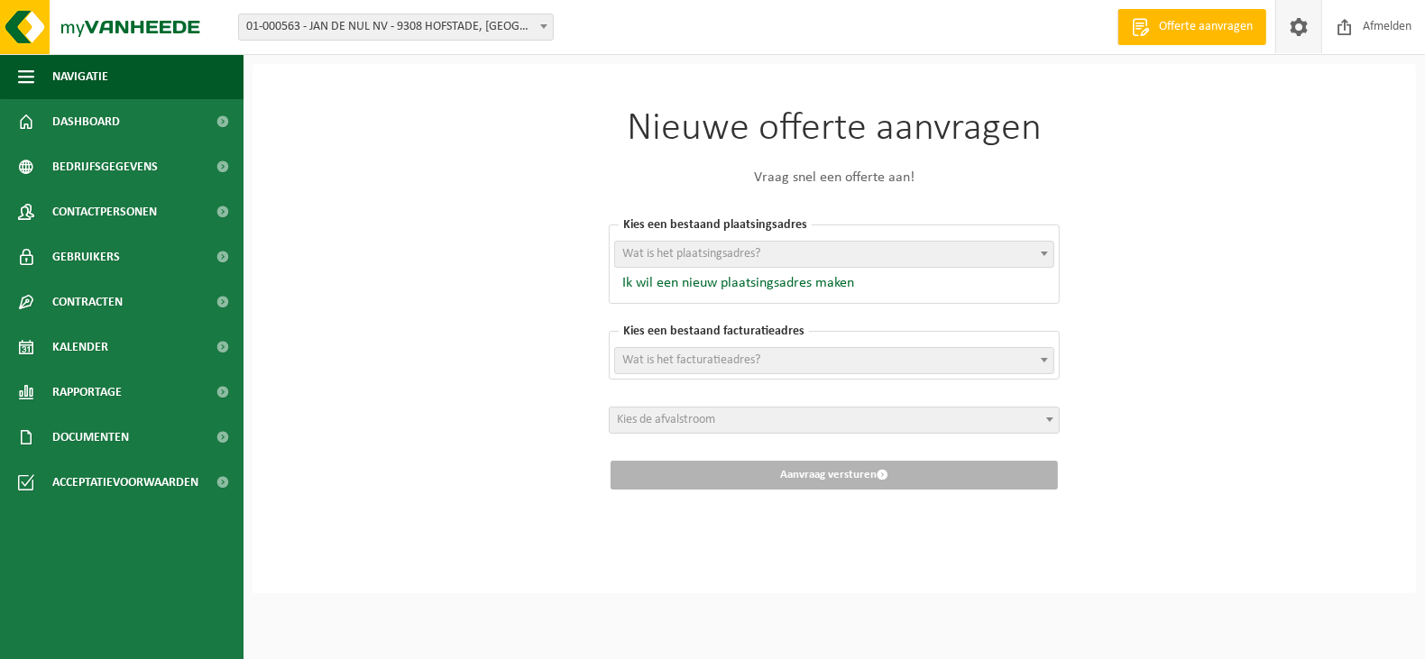
click at [1300, 27] on span at bounding box center [1298, 26] width 27 height 53
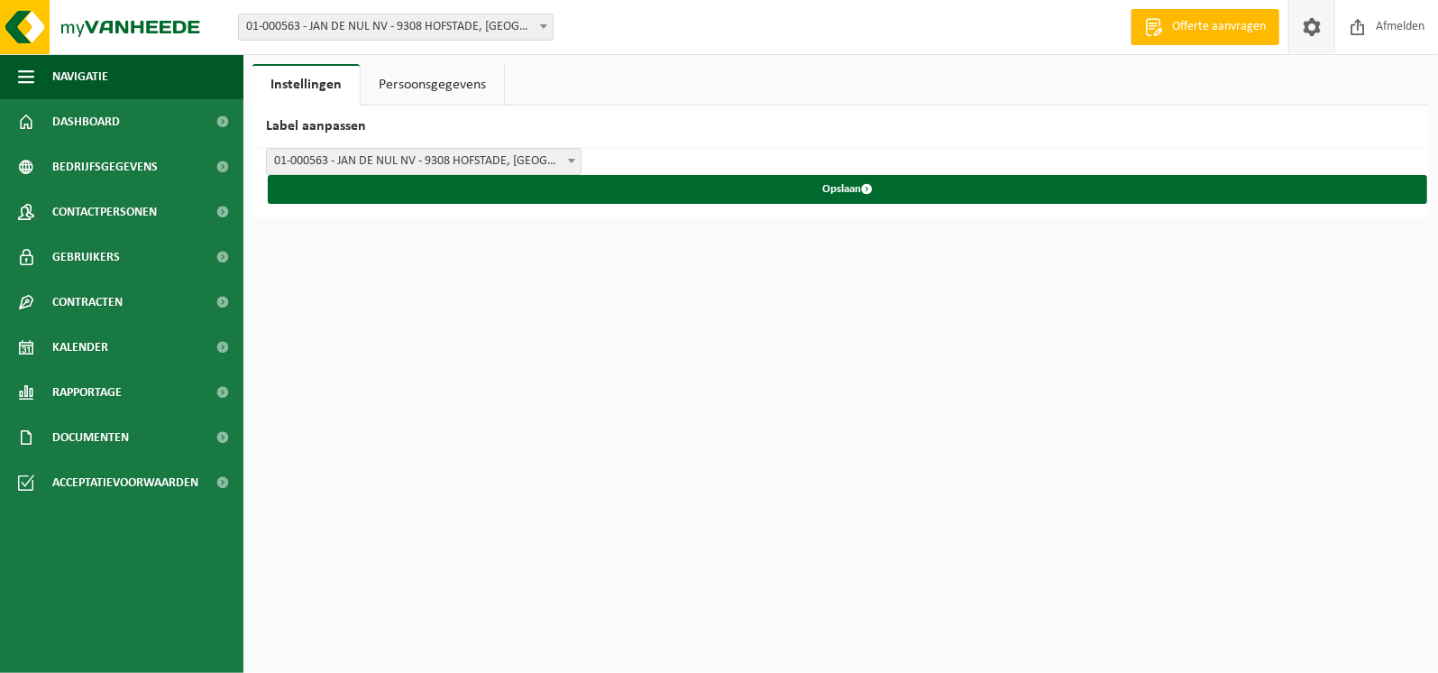
click at [456, 84] on link "Persoonsgegevens" at bounding box center [432, 84] width 143 height 41
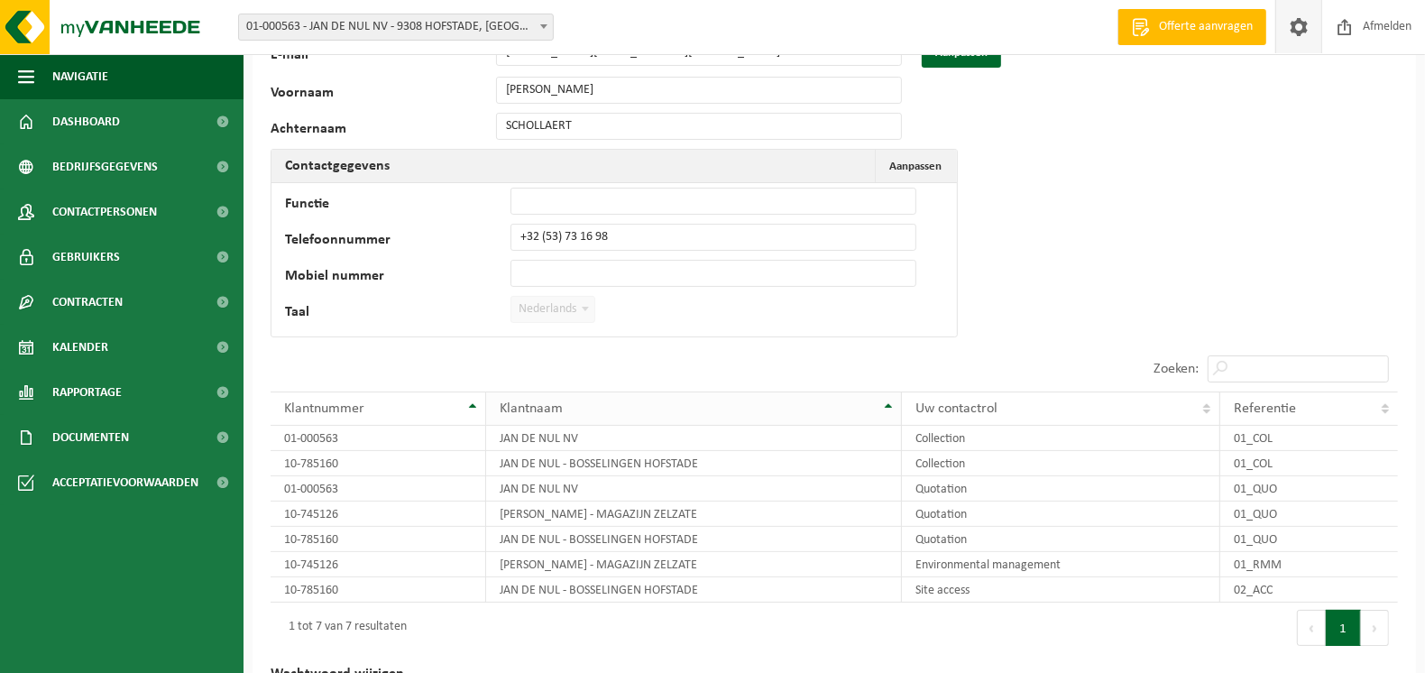
scroll to position [173, 0]
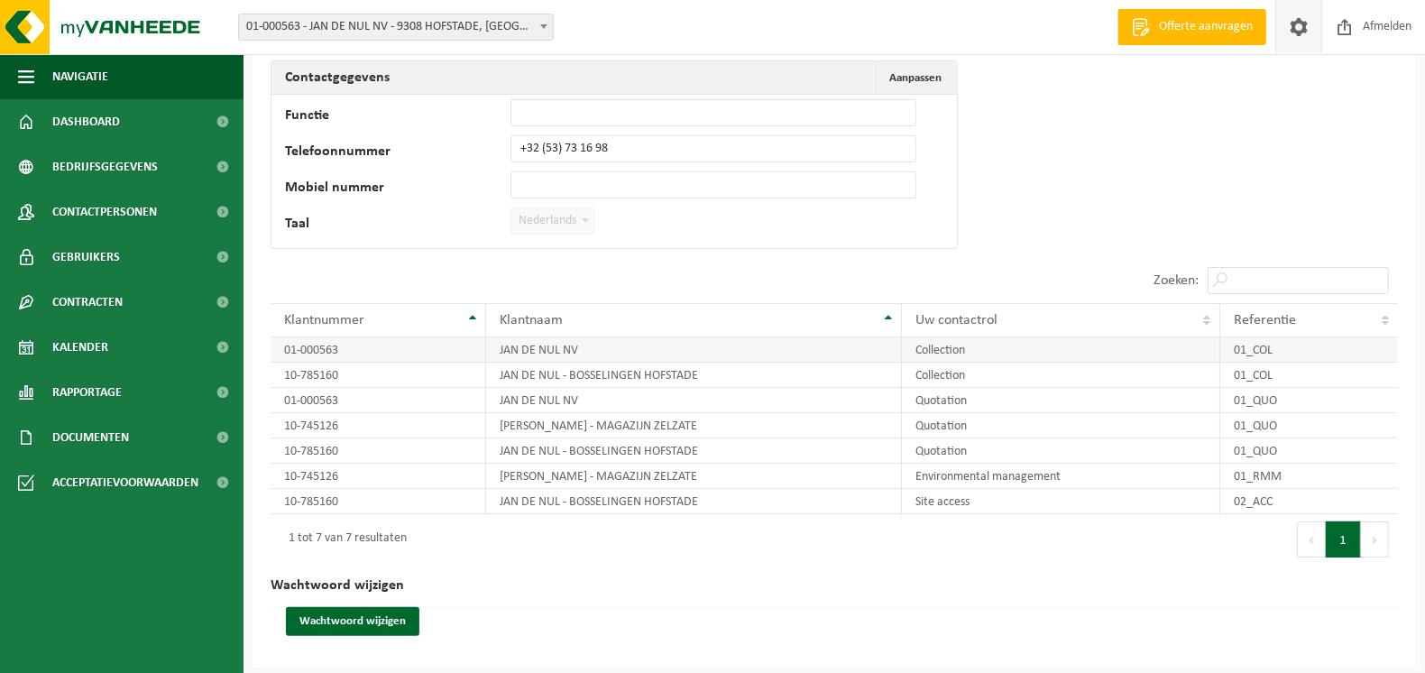
click at [559, 349] on td "JAN DE NUL NV" at bounding box center [694, 349] width 416 height 25
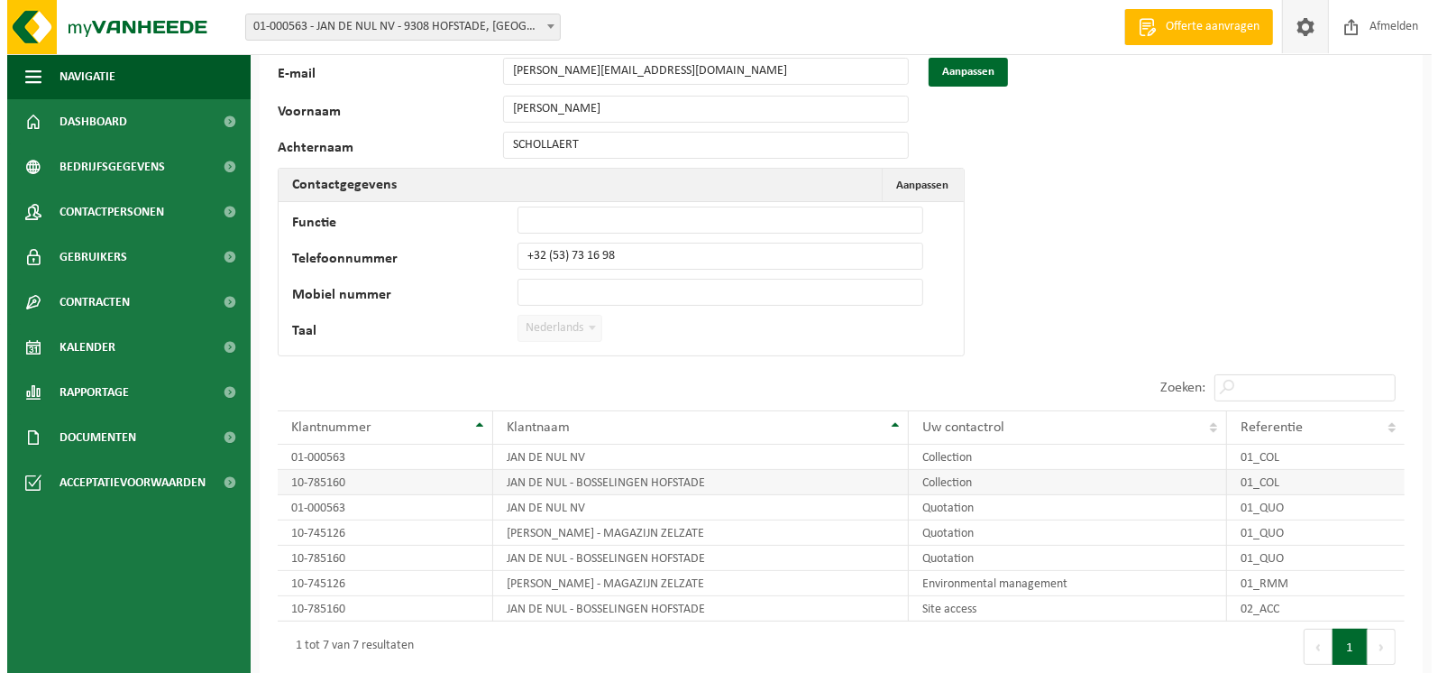
scroll to position [0, 0]
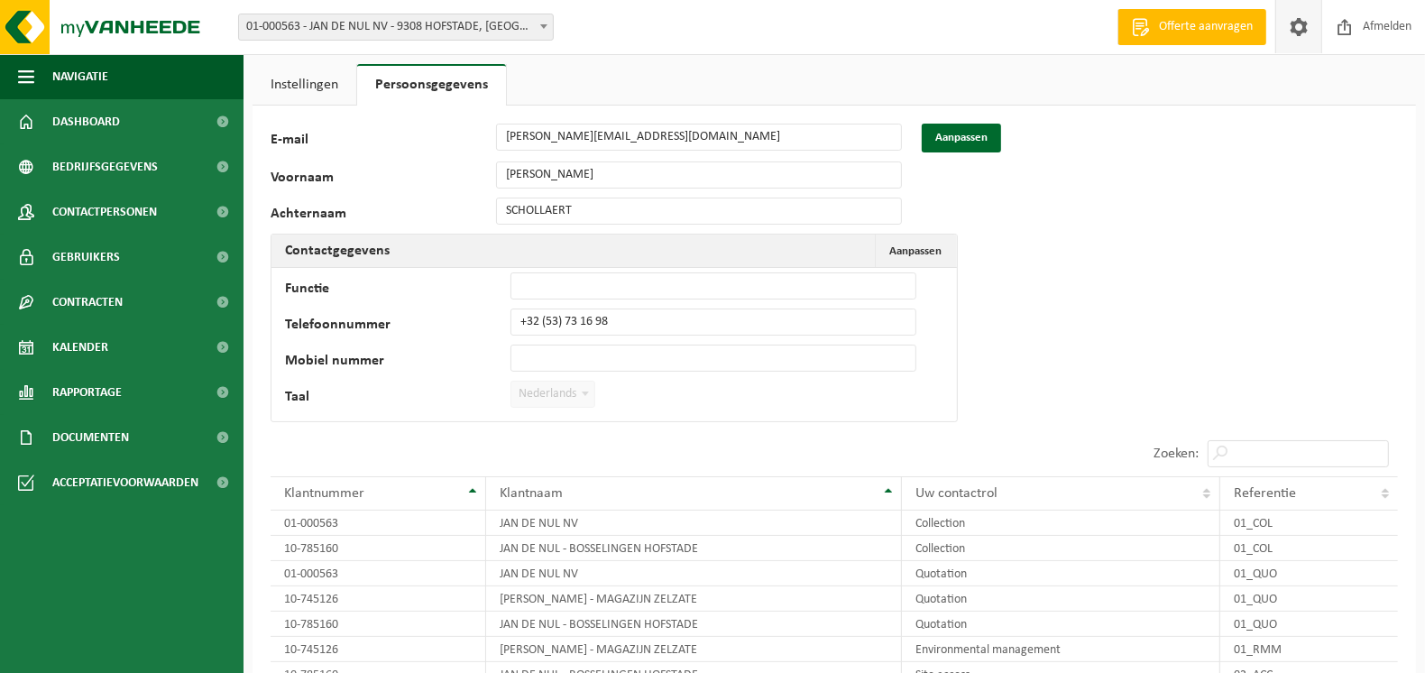
click at [299, 92] on link "Instellingen" at bounding box center [305, 84] width 104 height 41
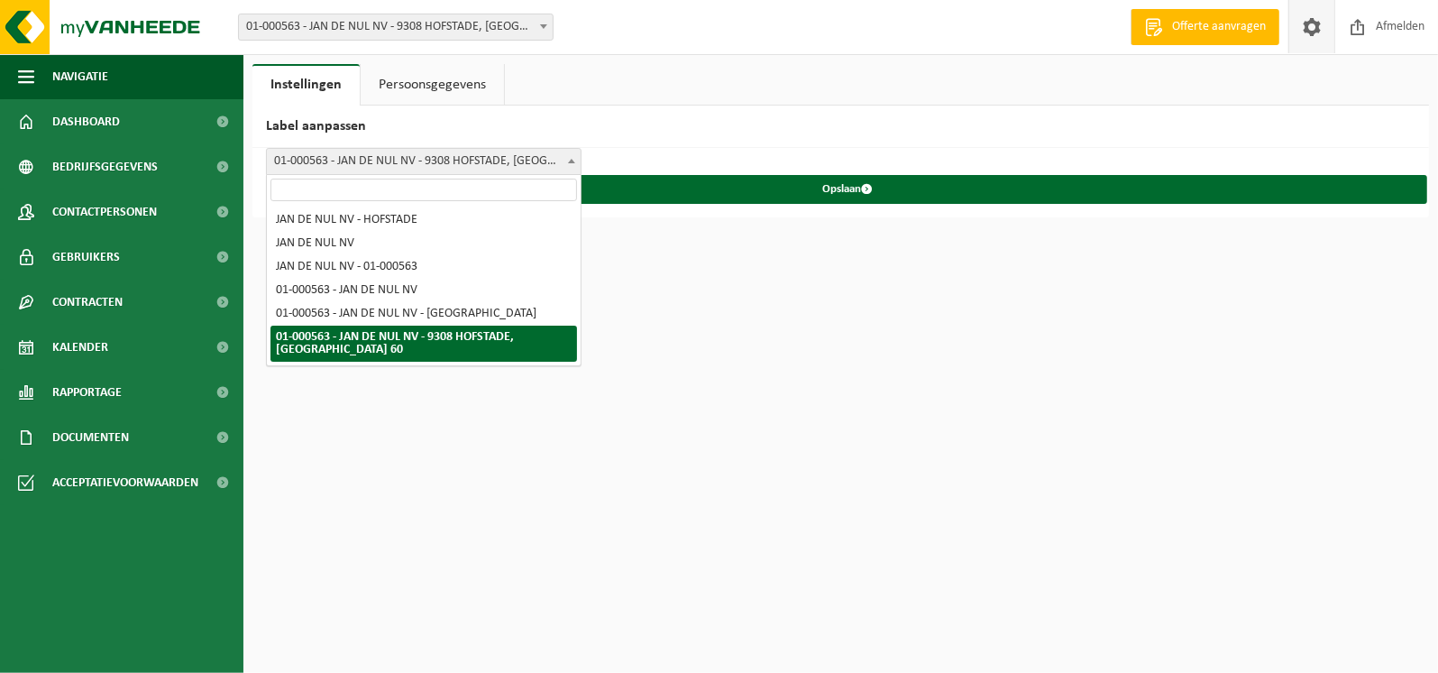
click at [569, 160] on b at bounding box center [571, 161] width 7 height 5
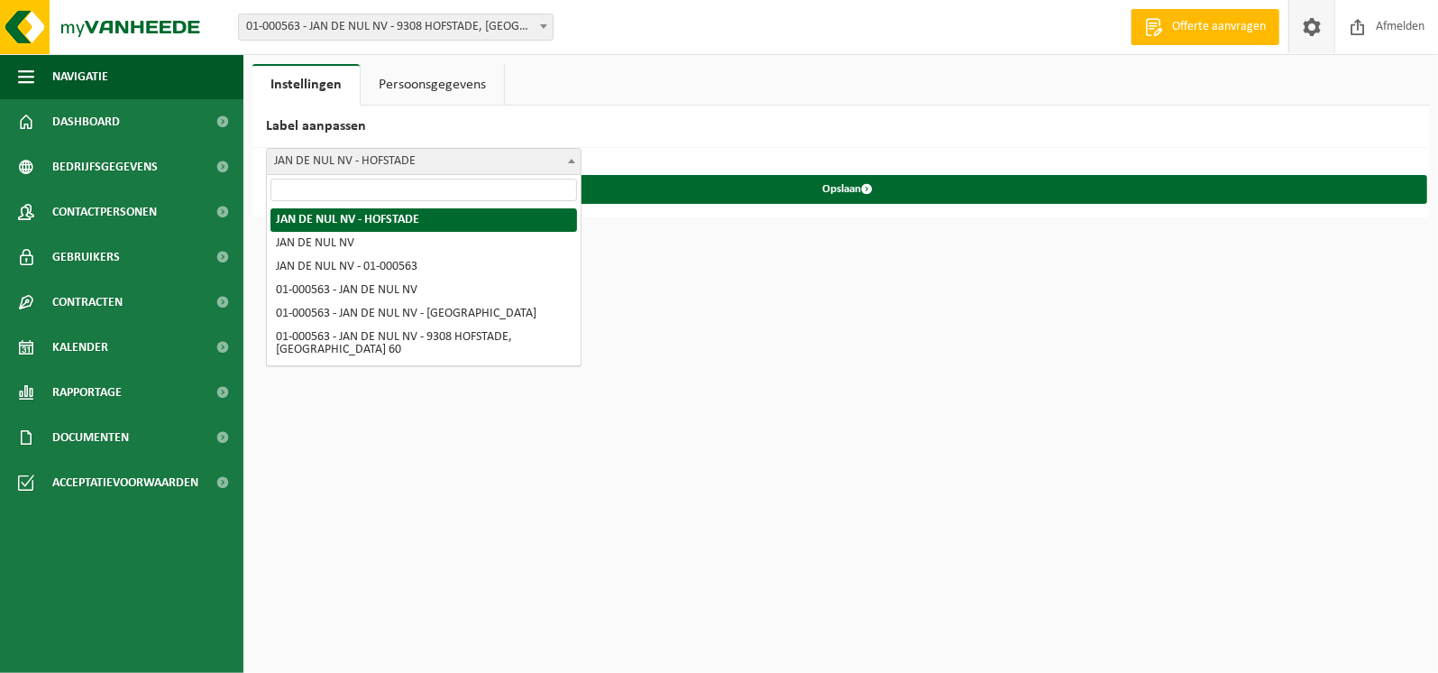
click at [570, 162] on span at bounding box center [572, 160] width 18 height 23
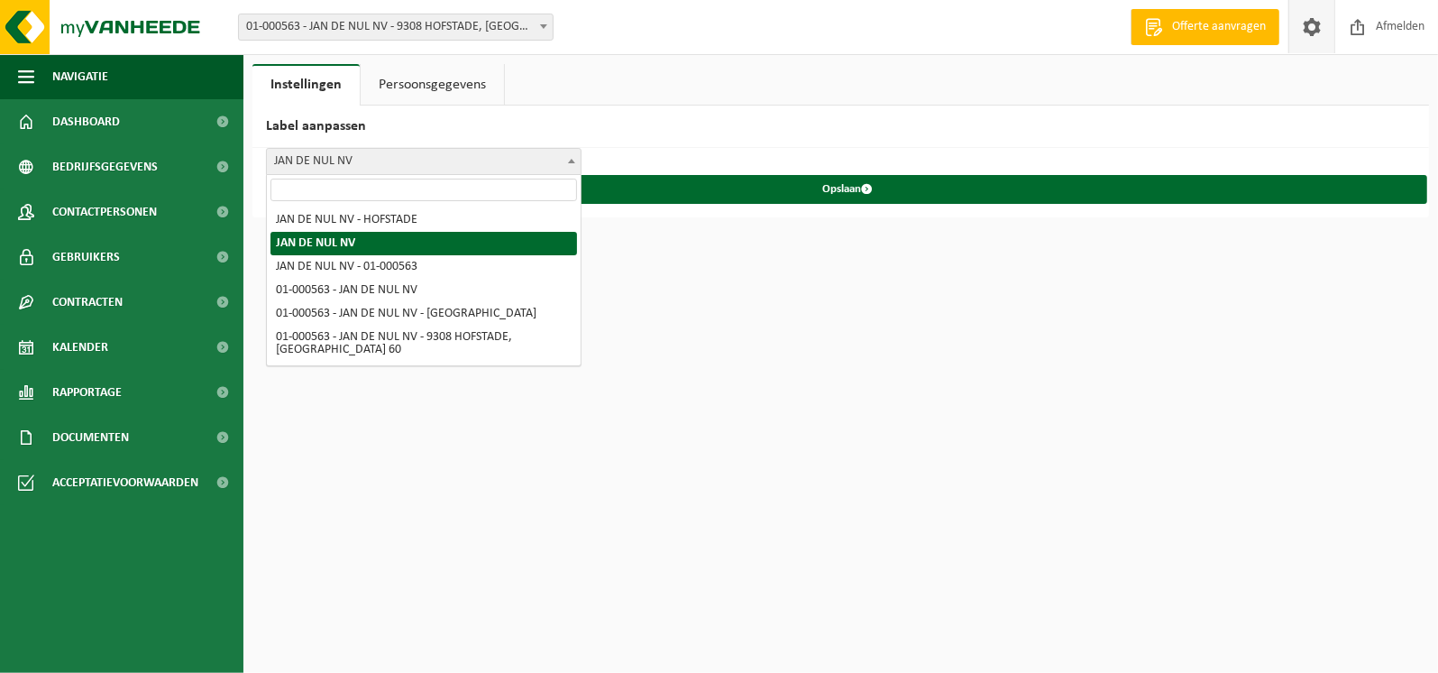
click at [563, 157] on span at bounding box center [572, 160] width 18 height 23
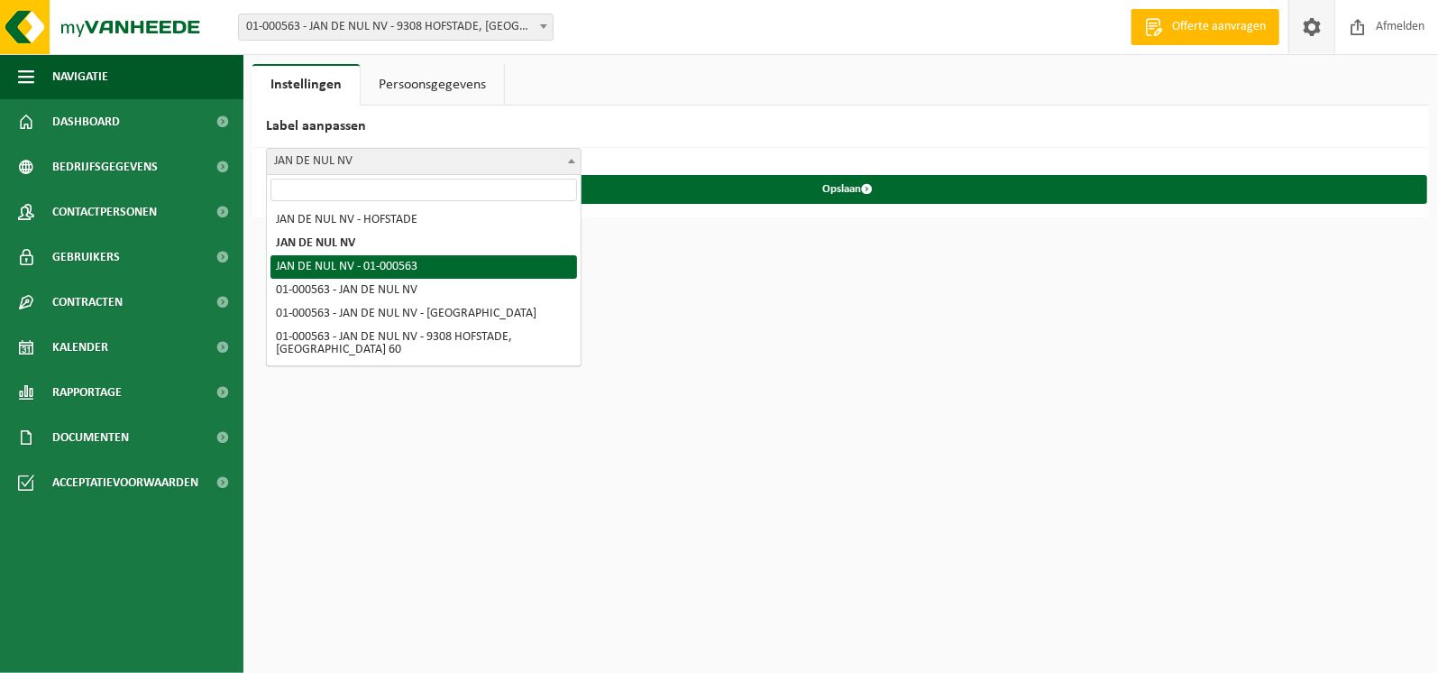
select select "2"
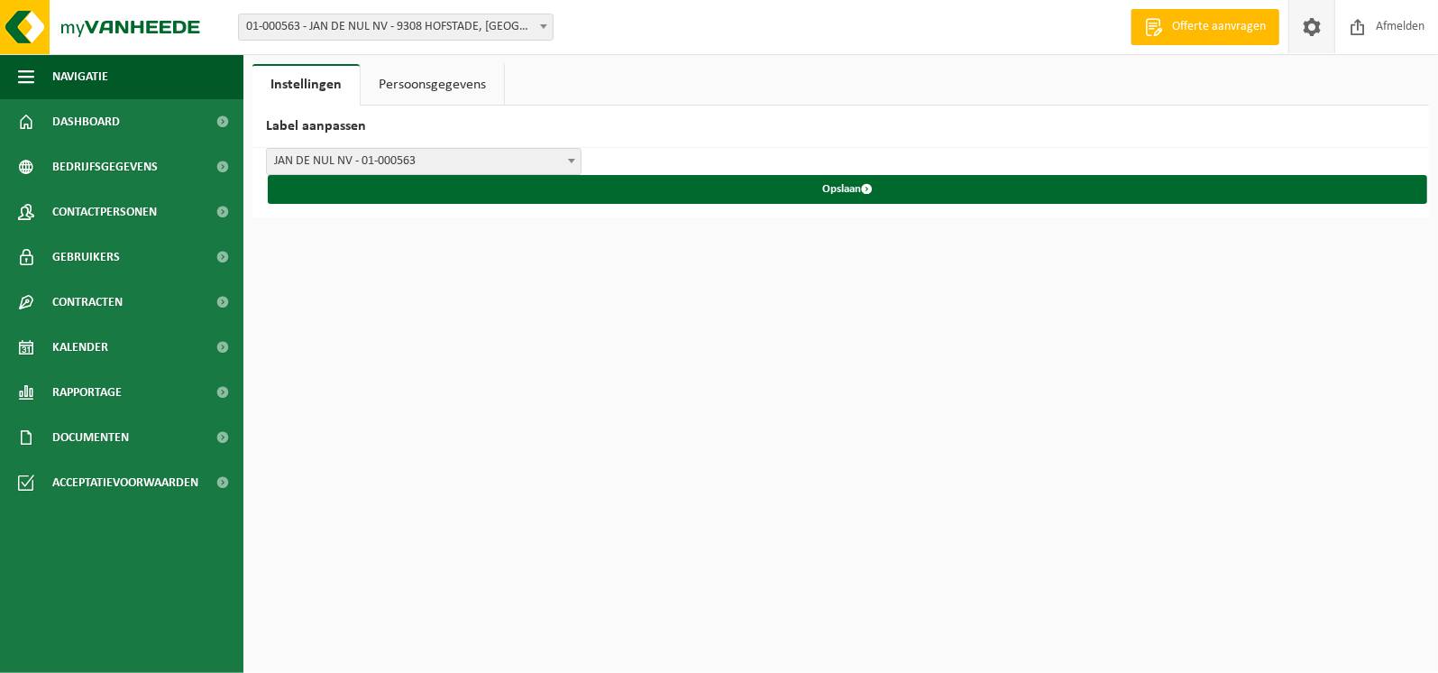
click at [572, 161] on b at bounding box center [571, 161] width 7 height 5
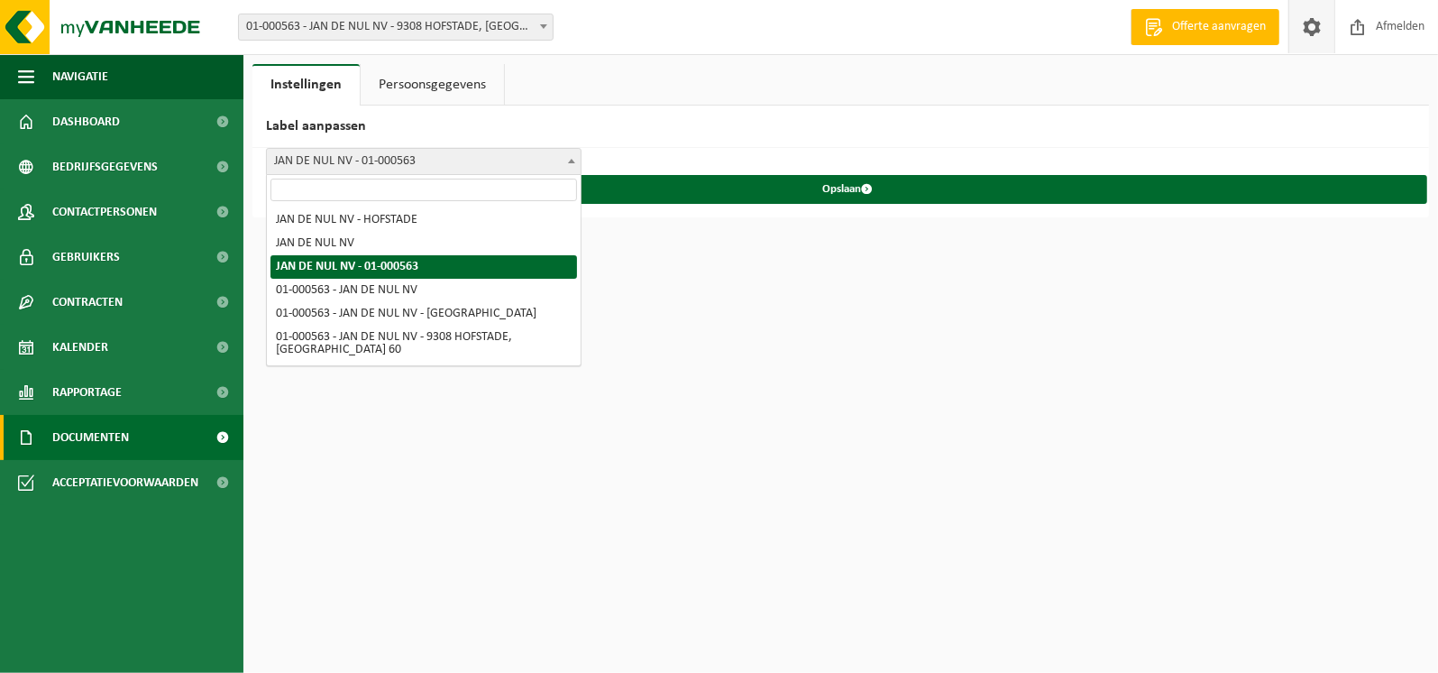
click at [73, 433] on span "Documenten" at bounding box center [90, 437] width 77 height 45
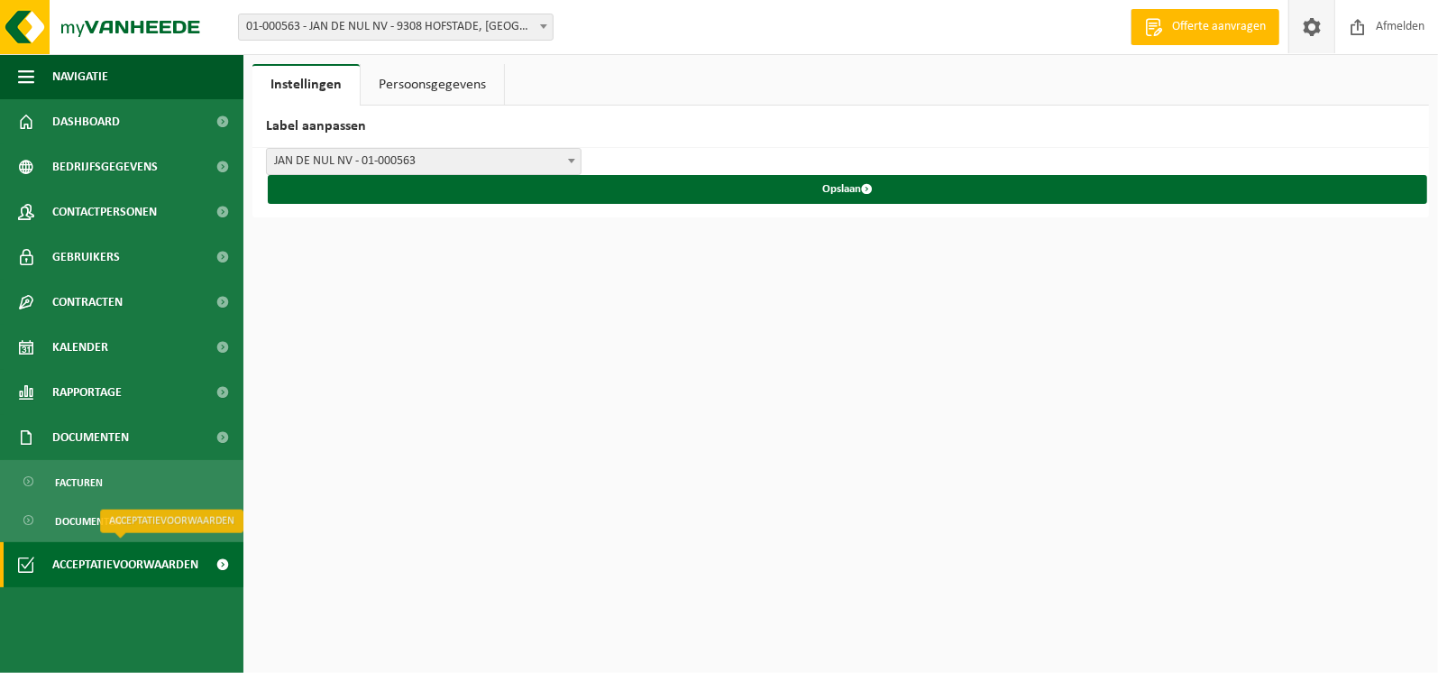
click at [78, 564] on span "Acceptatievoorwaarden" at bounding box center [125, 564] width 146 height 45
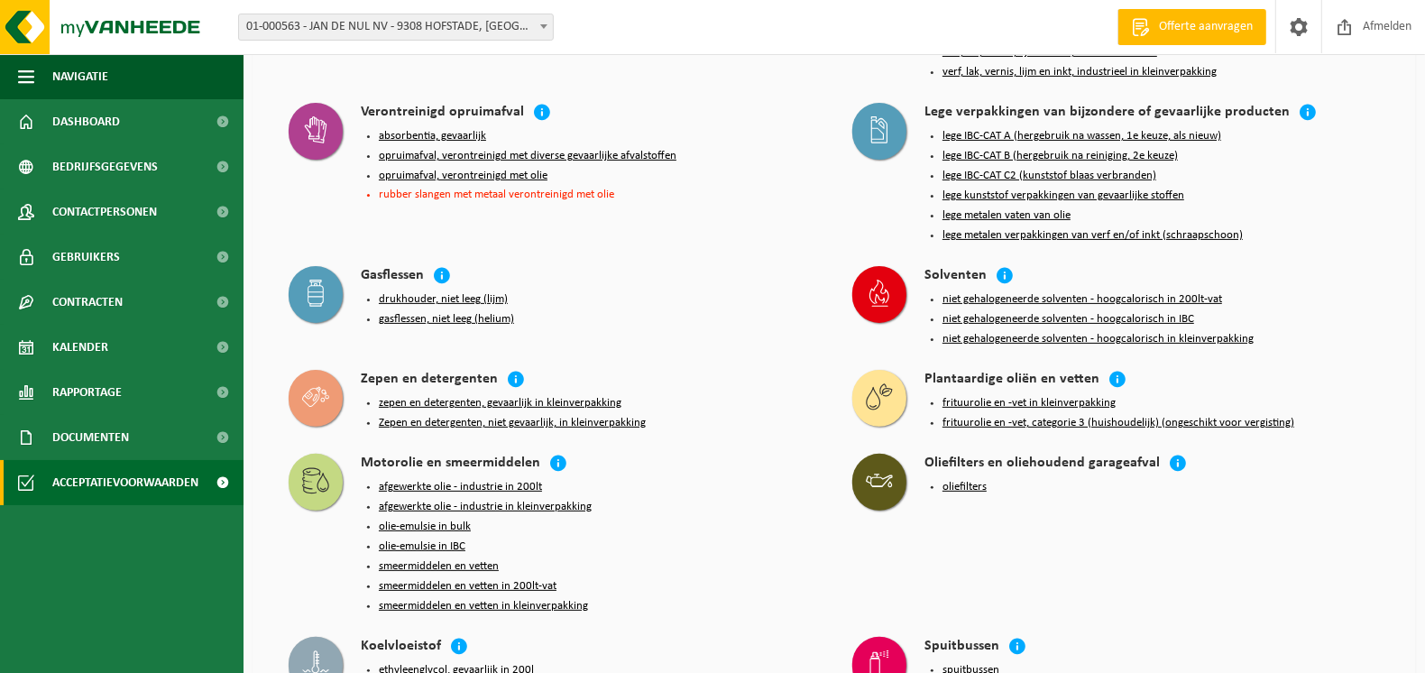
scroll to position [360, 0]
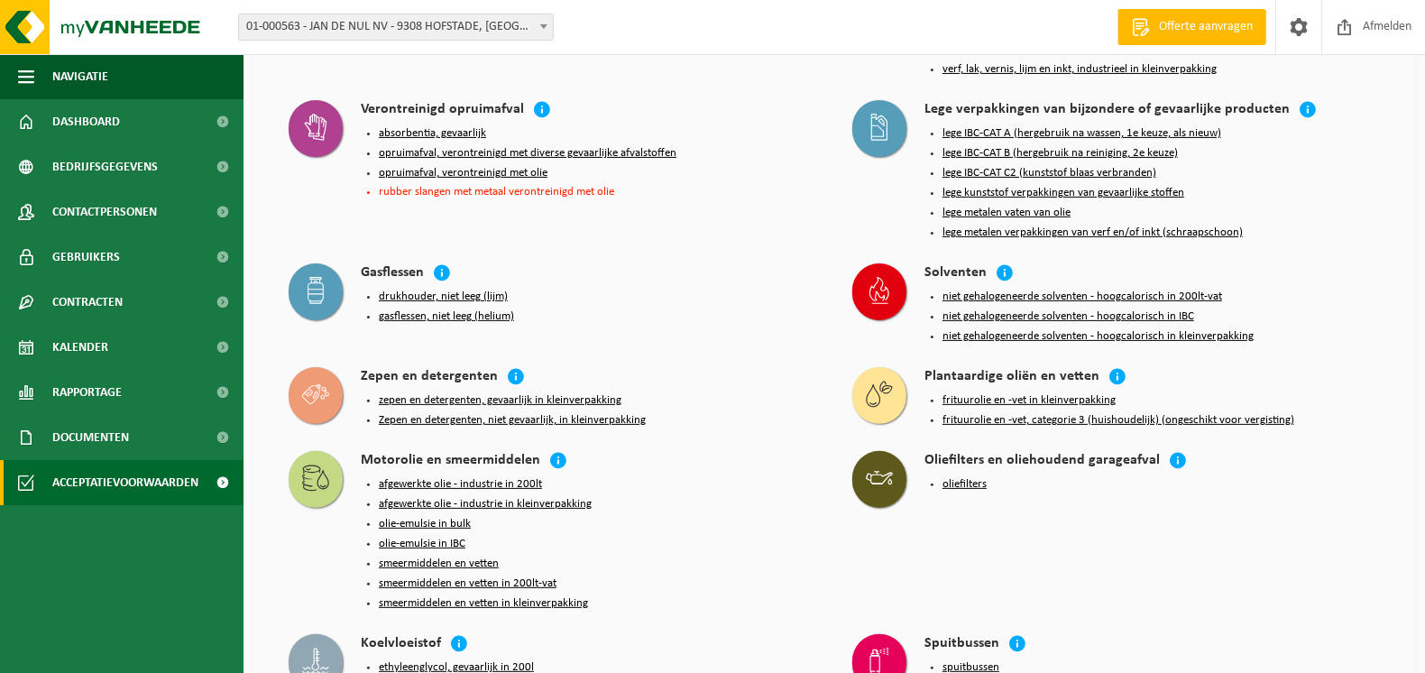
click at [993, 231] on button "lege metalen verpakkingen van verf en/of inkt (schraapschoon)" at bounding box center [1092, 232] width 300 height 14
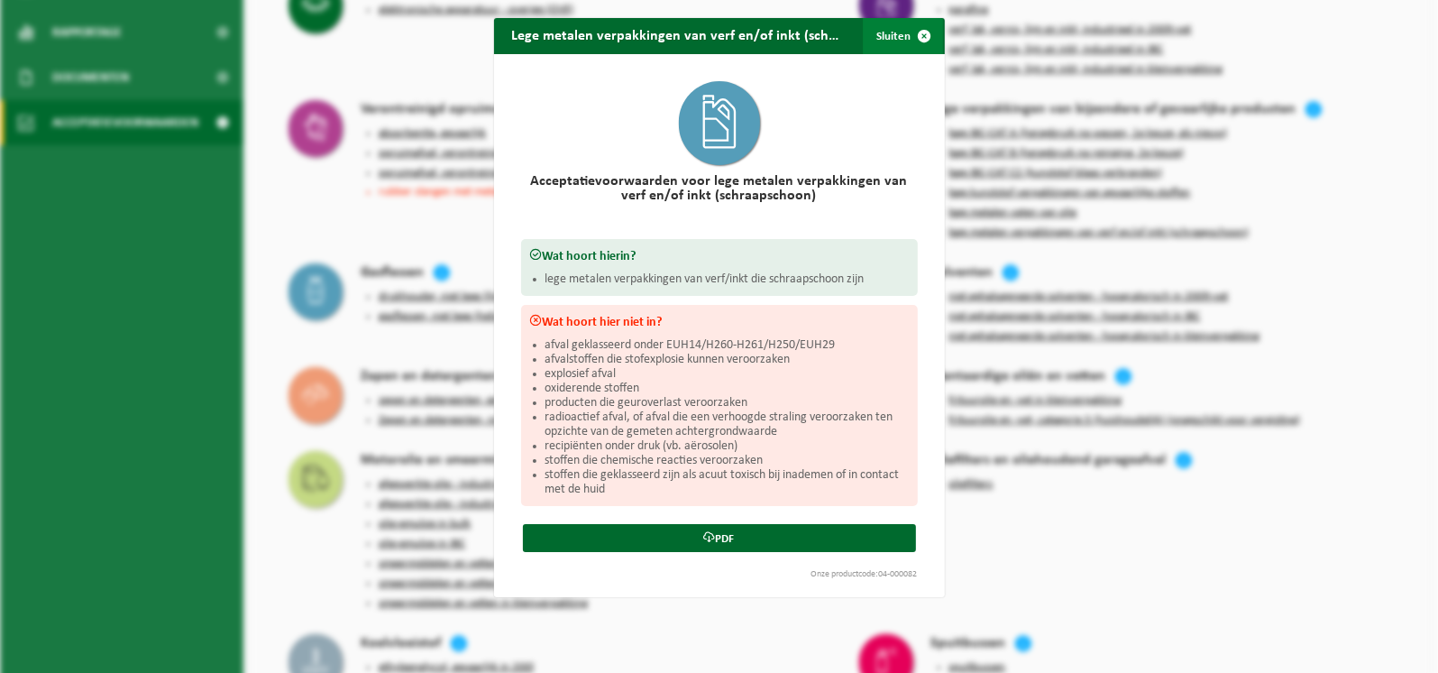
click at [918, 33] on span "button" at bounding box center [925, 36] width 36 height 36
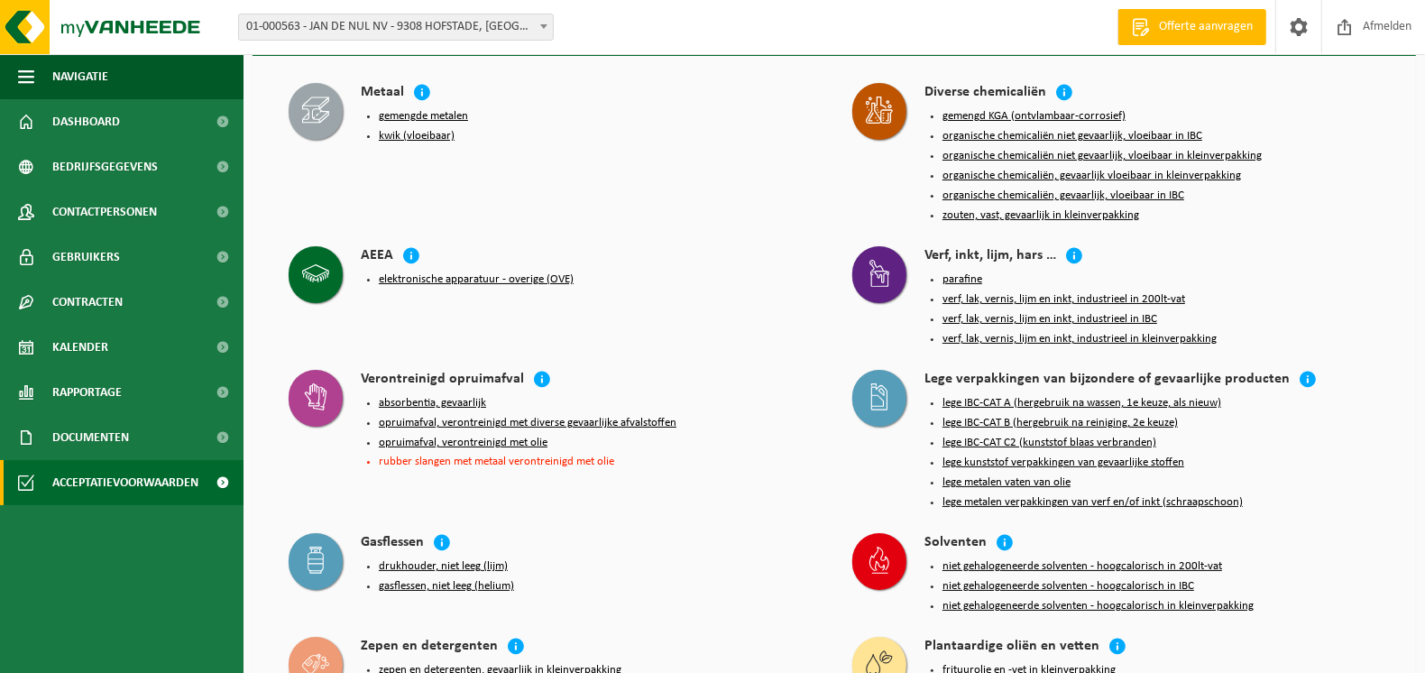
scroll to position [0, 0]
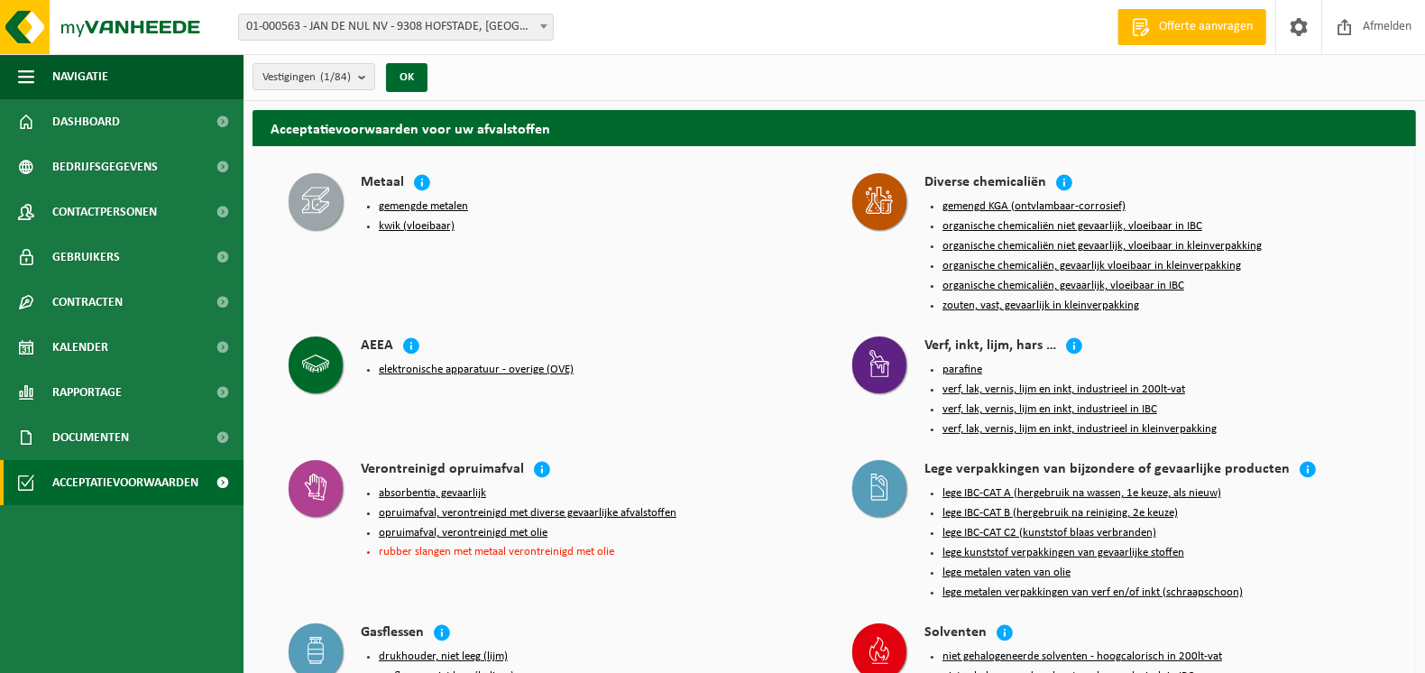
click at [393, 547] on li "rubber slangen met metaal verontreinigd met olie" at bounding box center [597, 552] width 437 height 12
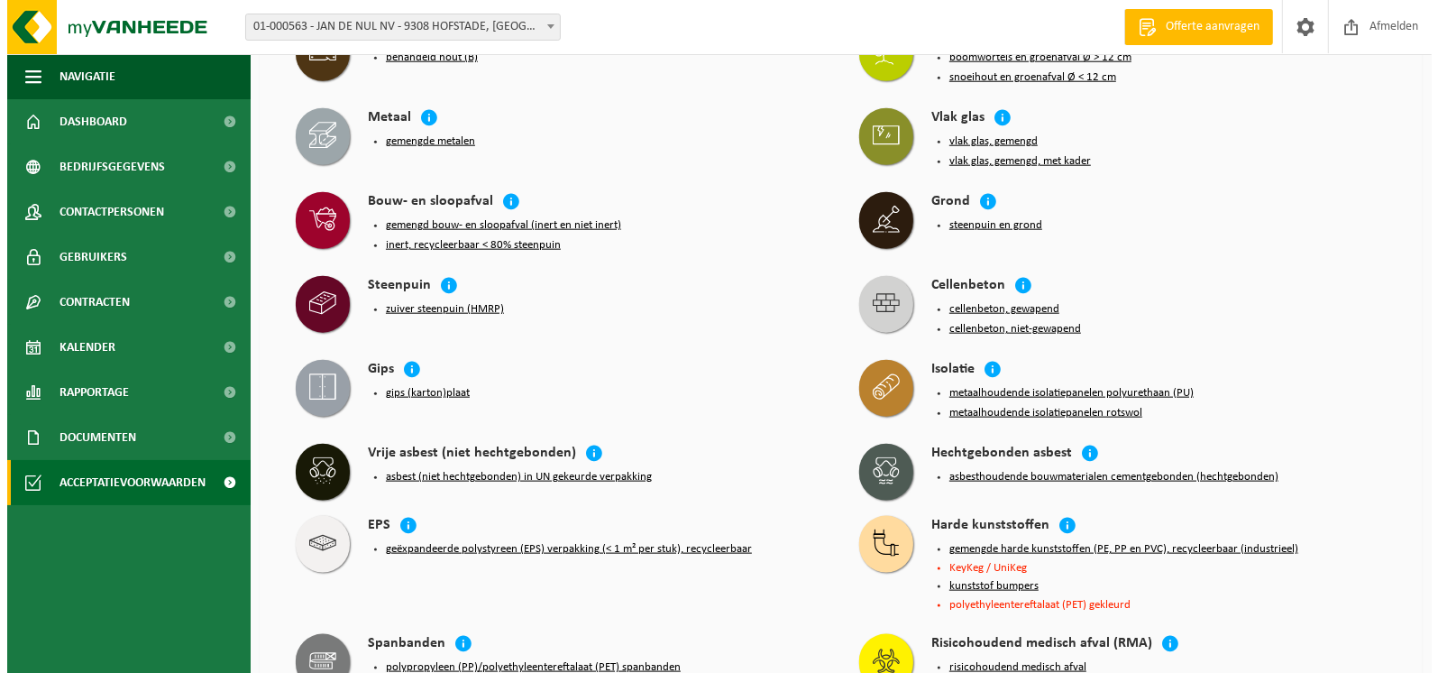
scroll to position [1713, 0]
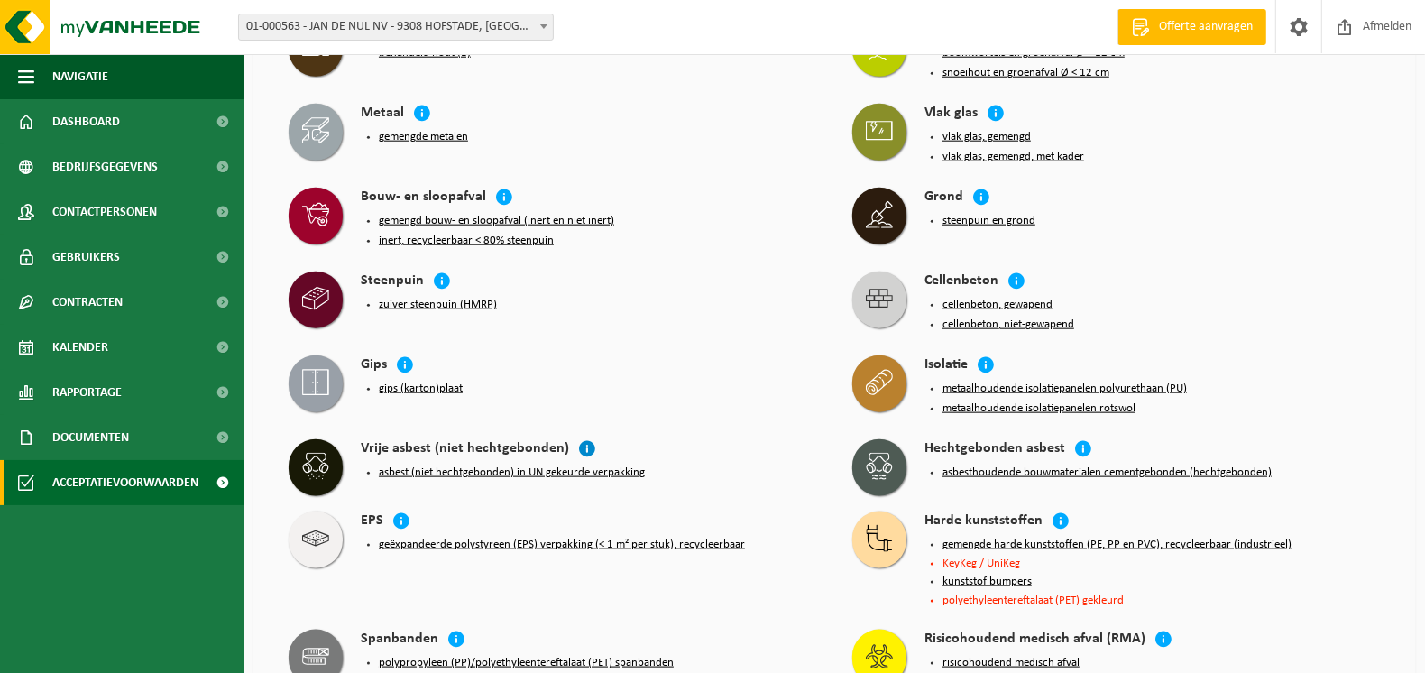
click at [579, 439] on icon at bounding box center [587, 448] width 18 height 18
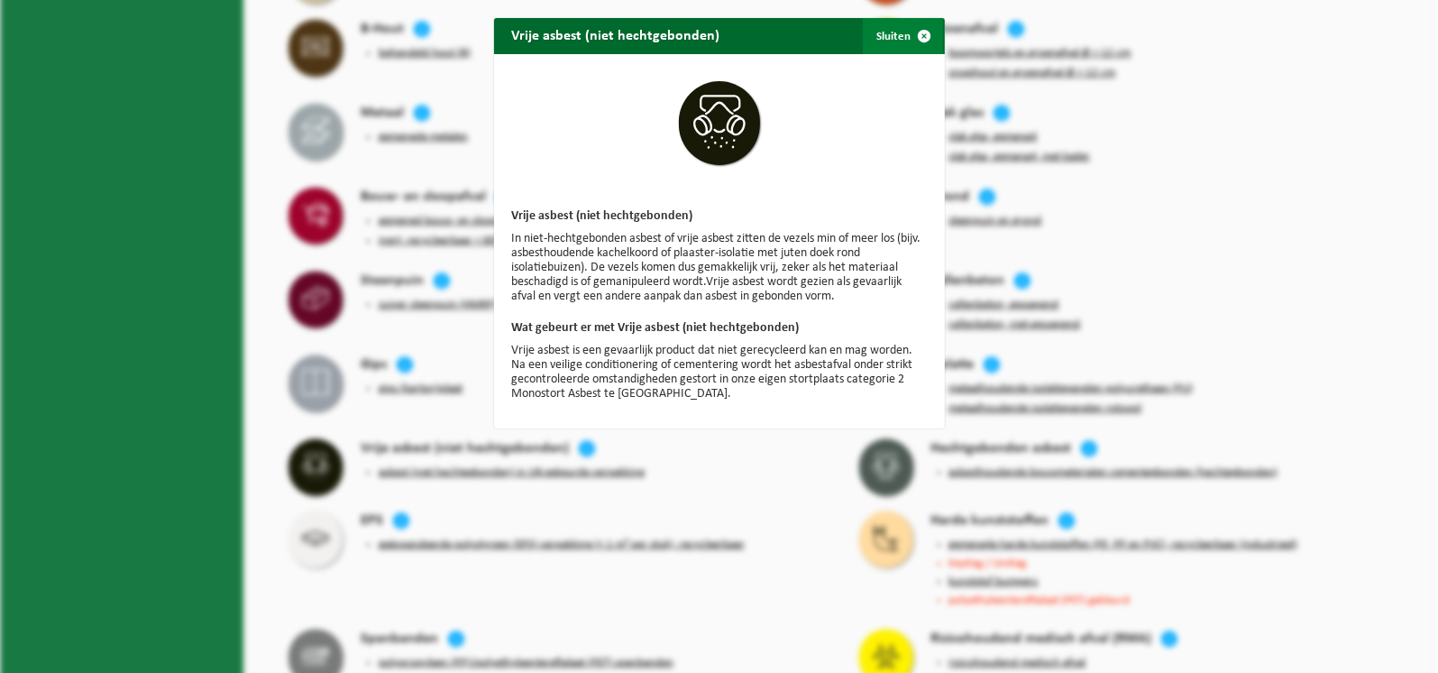
click at [919, 36] on span "button" at bounding box center [925, 36] width 36 height 36
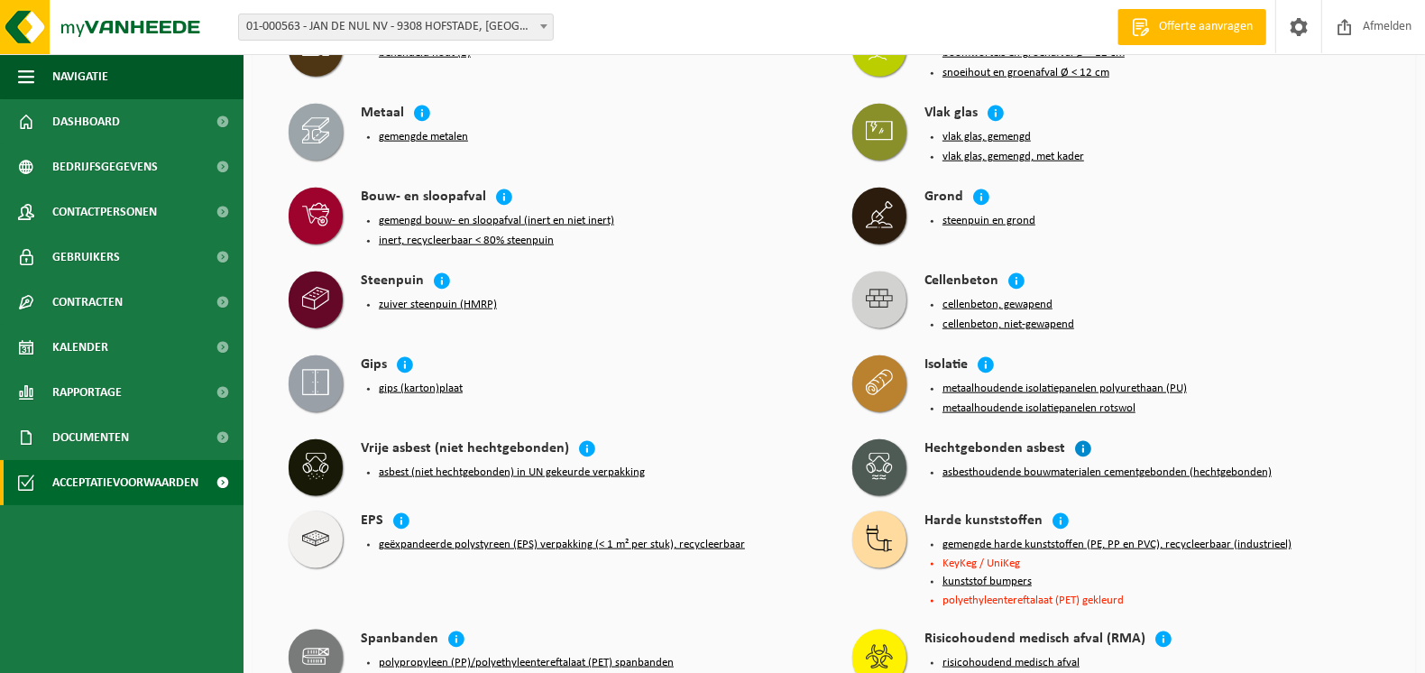
click at [1074, 439] on icon at bounding box center [1083, 448] width 18 height 18
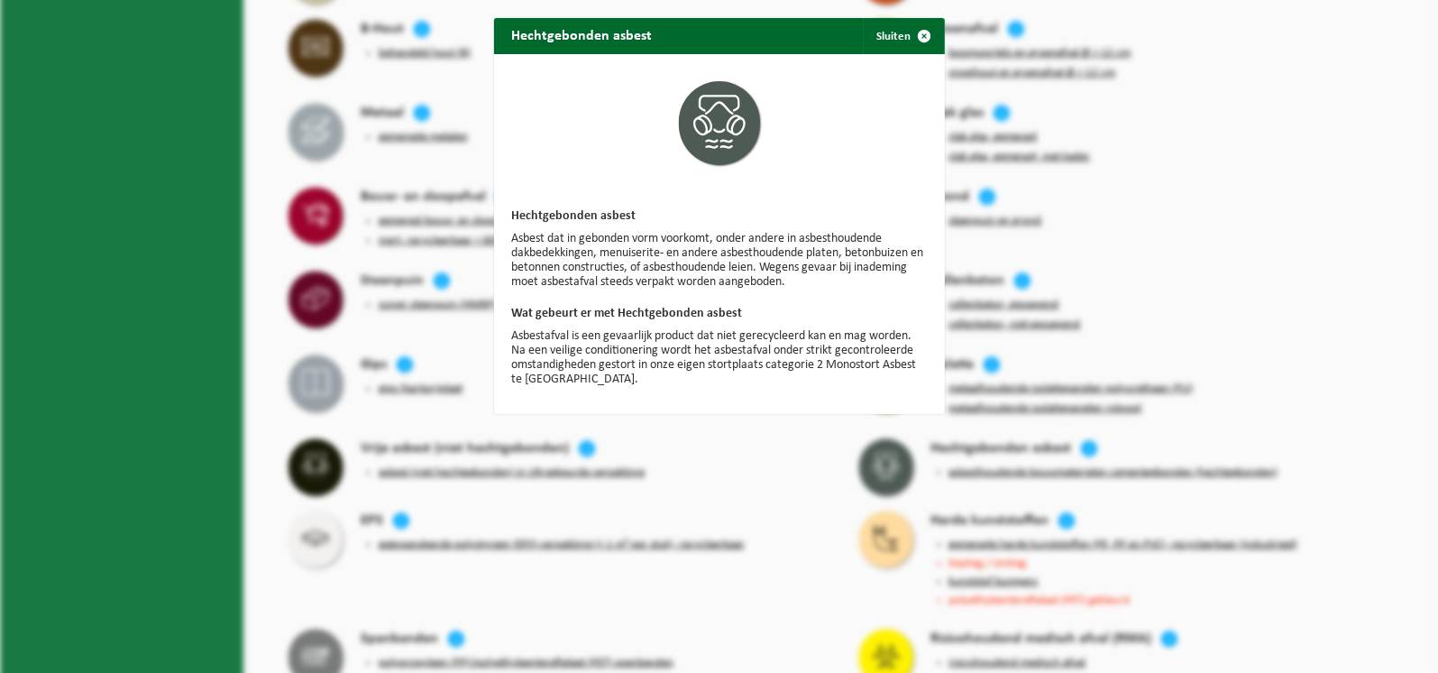
click at [813, 475] on div "Hechtgebonden asbest Sluiten Hechtgebonden asbest Asbest dat in gebonden vorm v…" at bounding box center [719, 336] width 1438 height 673
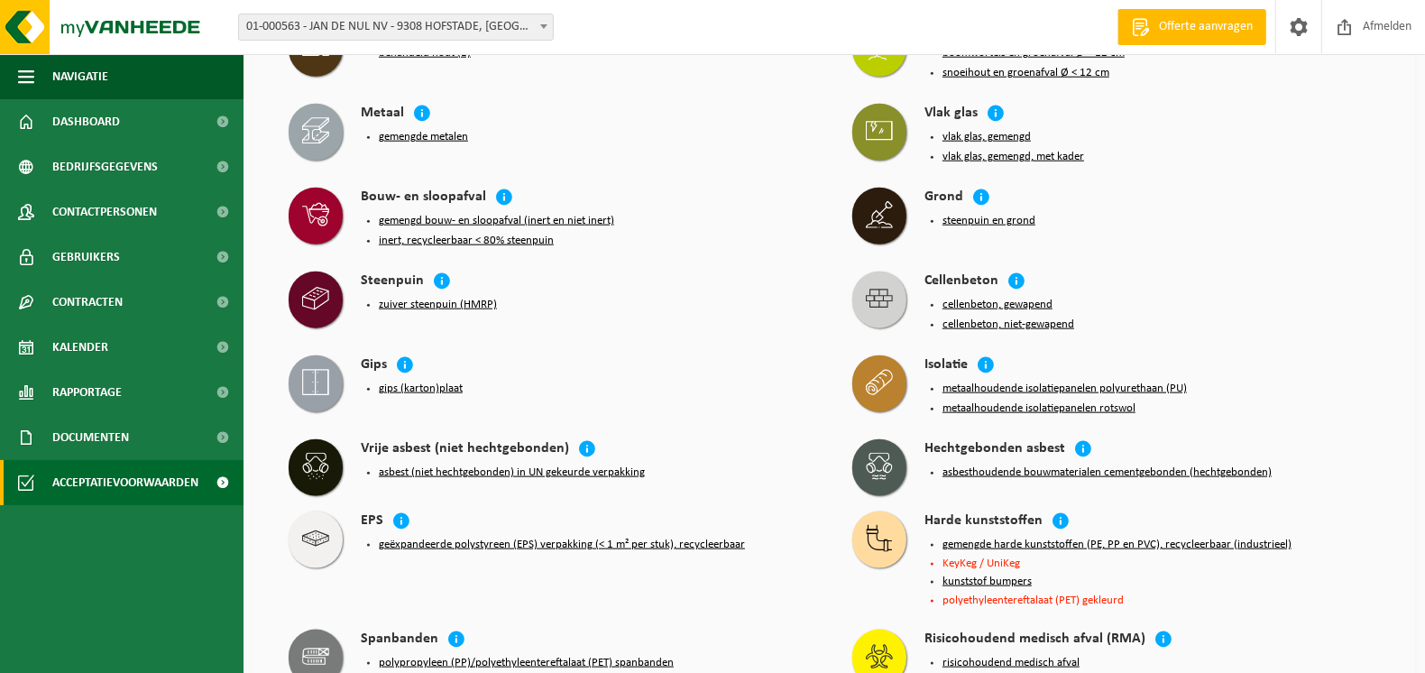
click at [1021, 465] on button "asbesthoudende bouwmaterialen cementgebonden (hechtgebonden)" at bounding box center [1106, 472] width 329 height 14
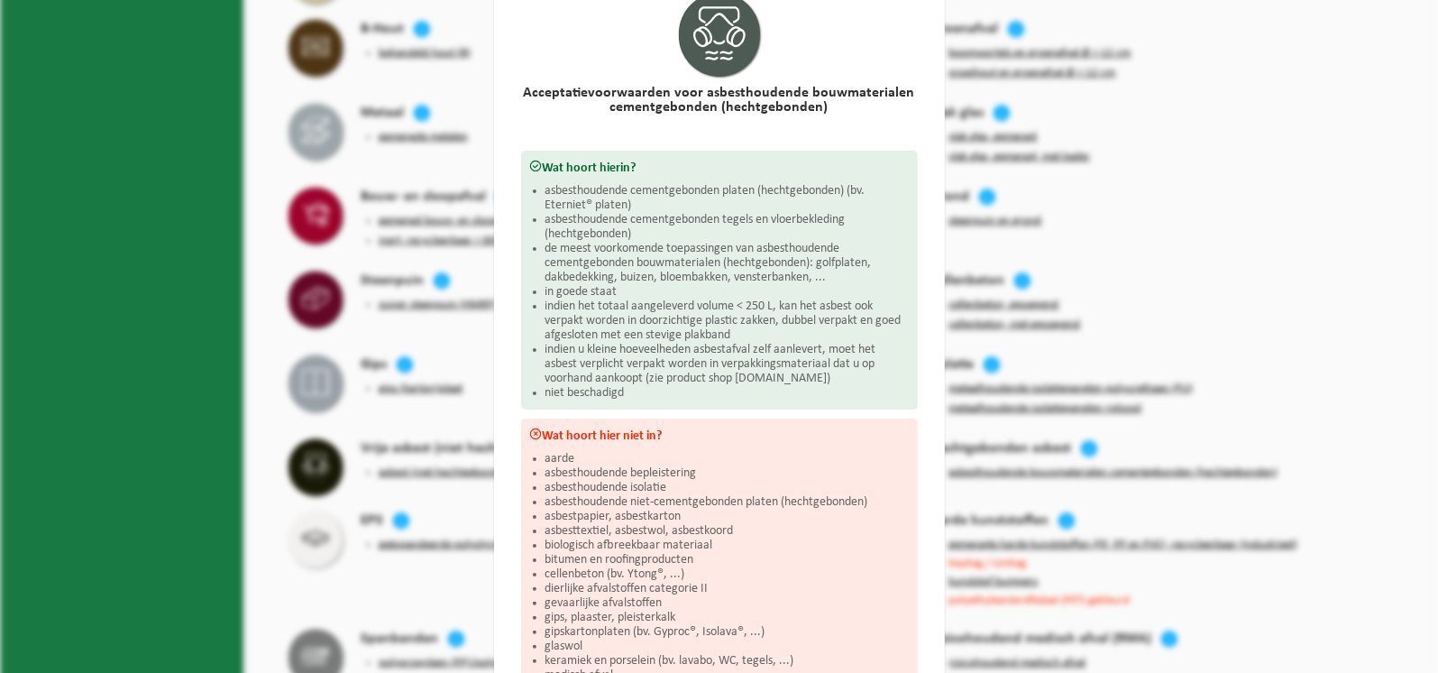
scroll to position [0, 0]
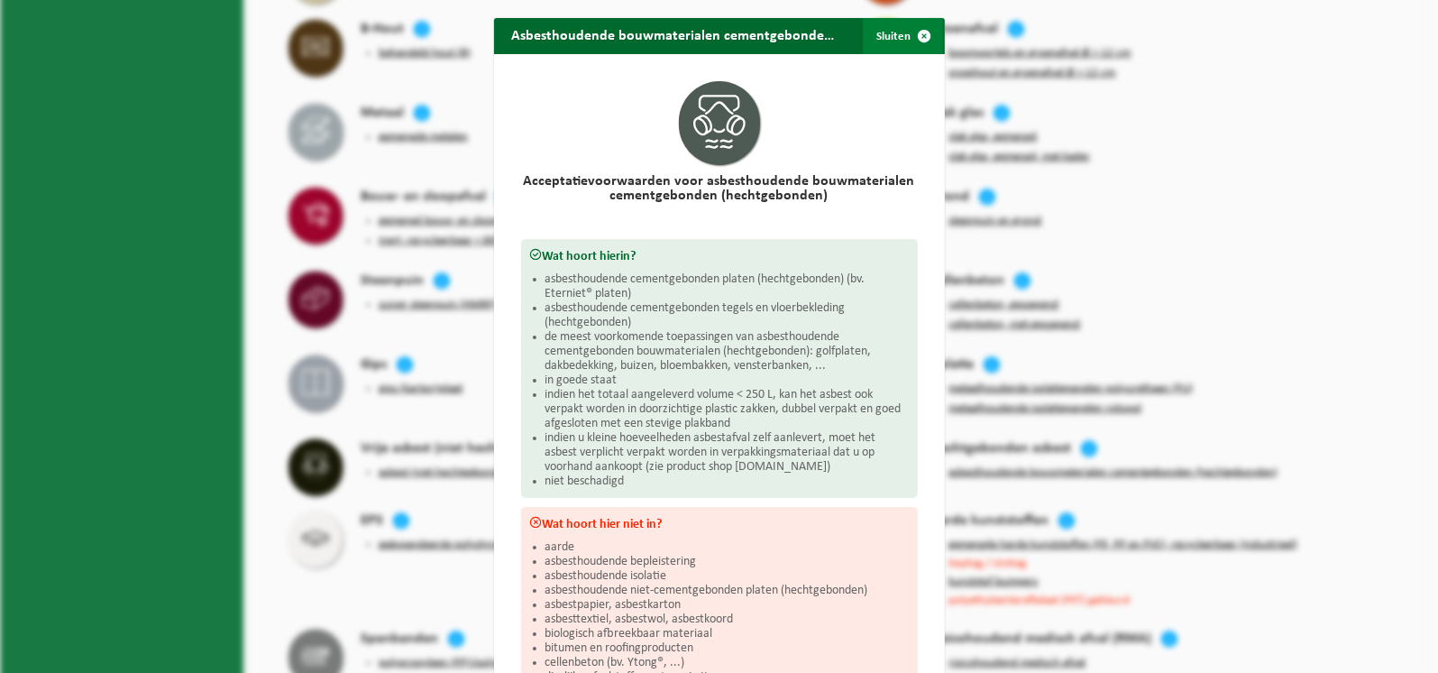
click at [920, 38] on span "button" at bounding box center [925, 36] width 36 height 36
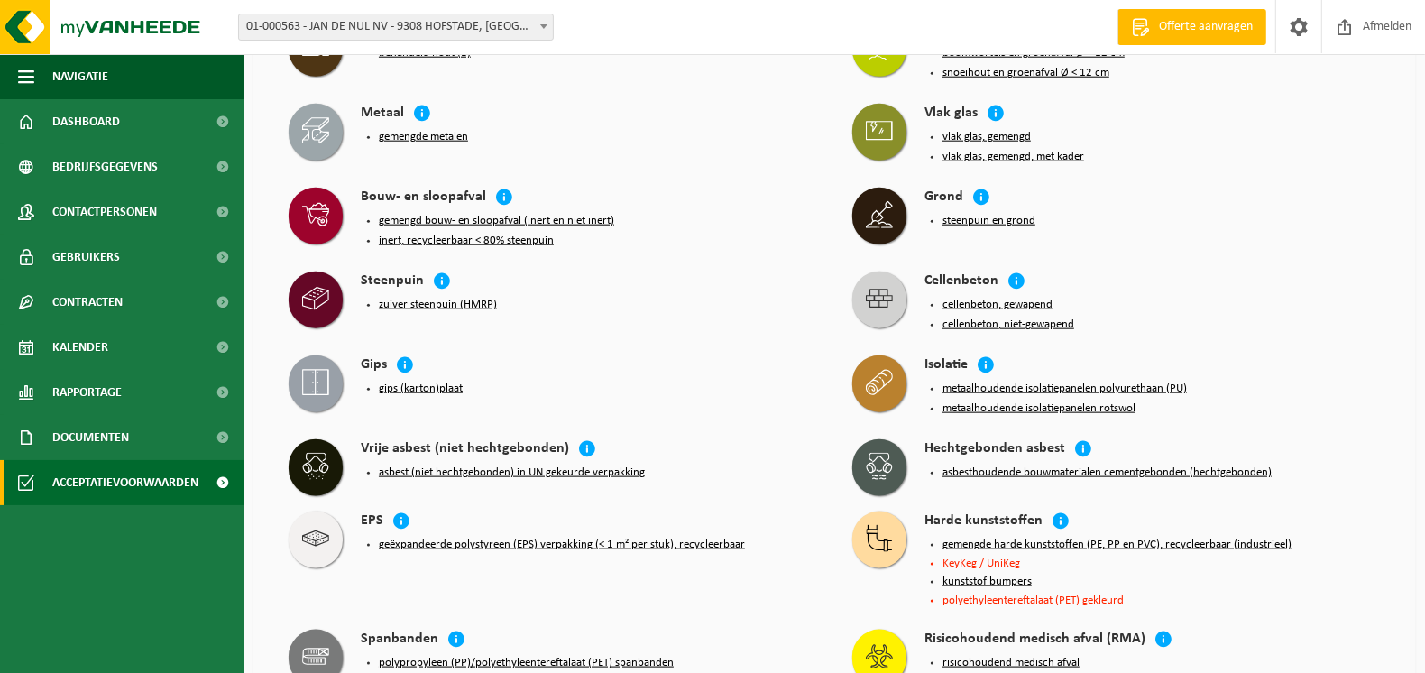
click at [476, 465] on button "asbest (niet hechtgebonden) in UN gekeurde verpakking" at bounding box center [512, 472] width 266 height 14
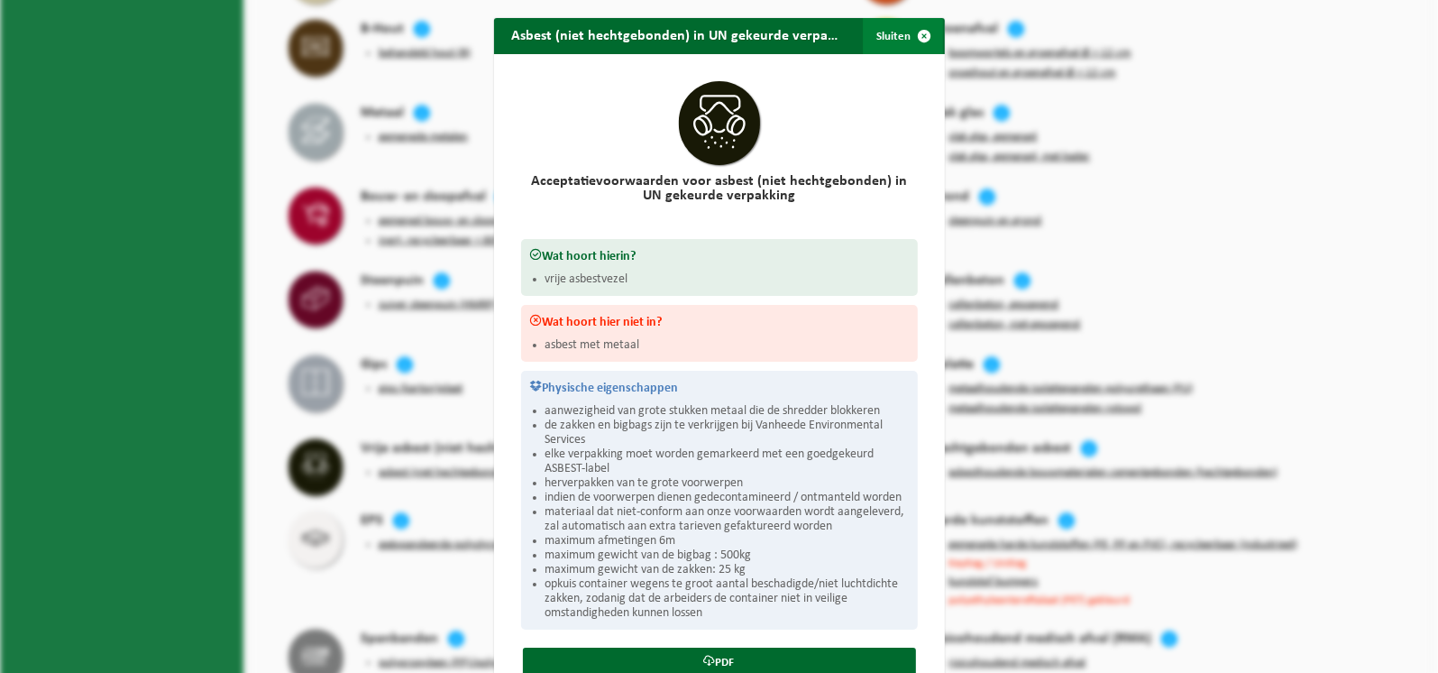
click at [916, 40] on span "button" at bounding box center [925, 36] width 36 height 36
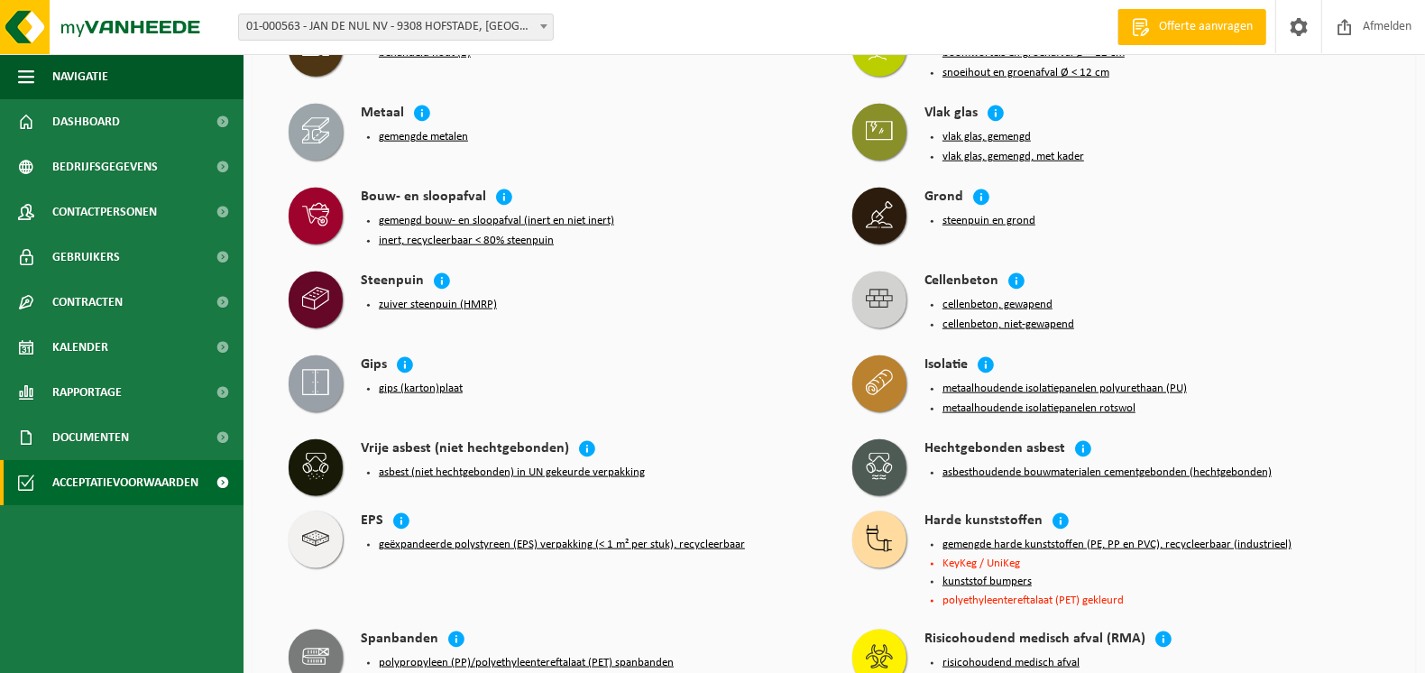
click at [1078, 465] on button "asbesthoudende bouwmaterialen cementgebonden (hechtgebonden)" at bounding box center [1106, 472] width 329 height 14
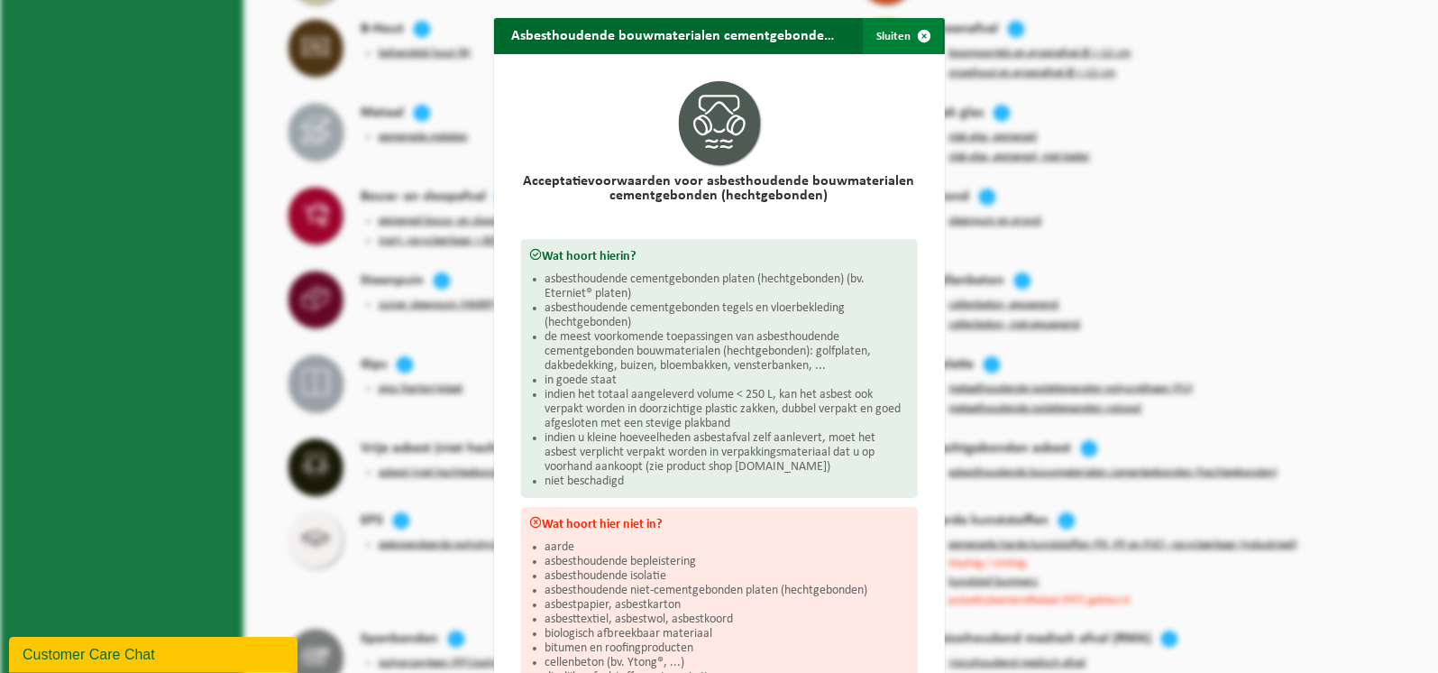
click at [918, 32] on span "button" at bounding box center [925, 36] width 36 height 36
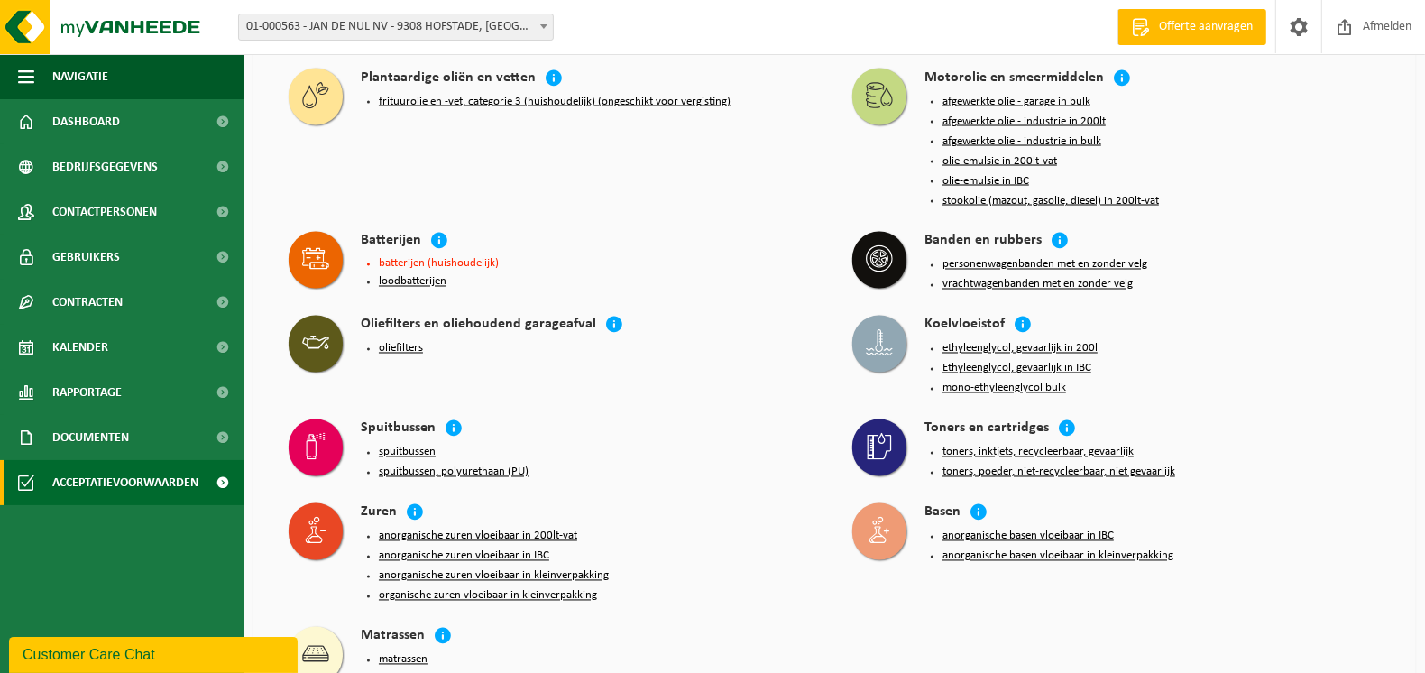
scroll to position [2715, 0]
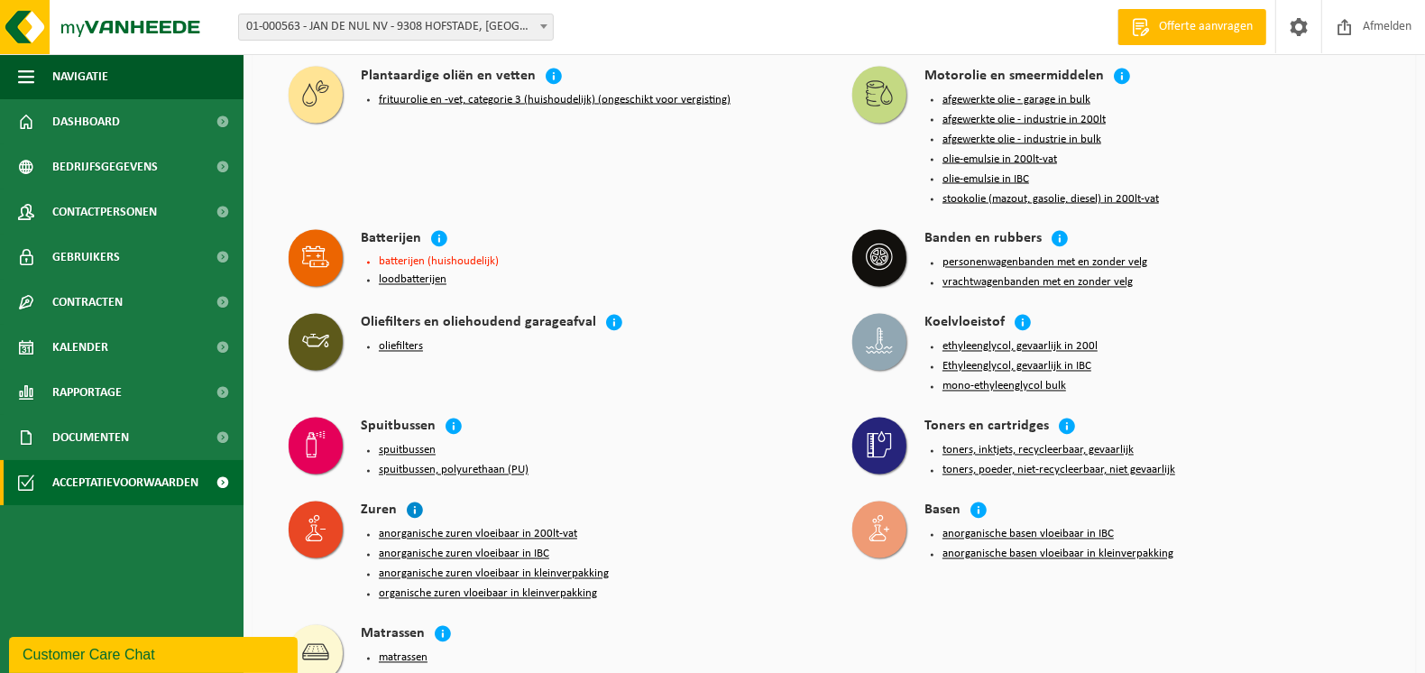
click at [418, 501] on icon at bounding box center [415, 510] width 18 height 18
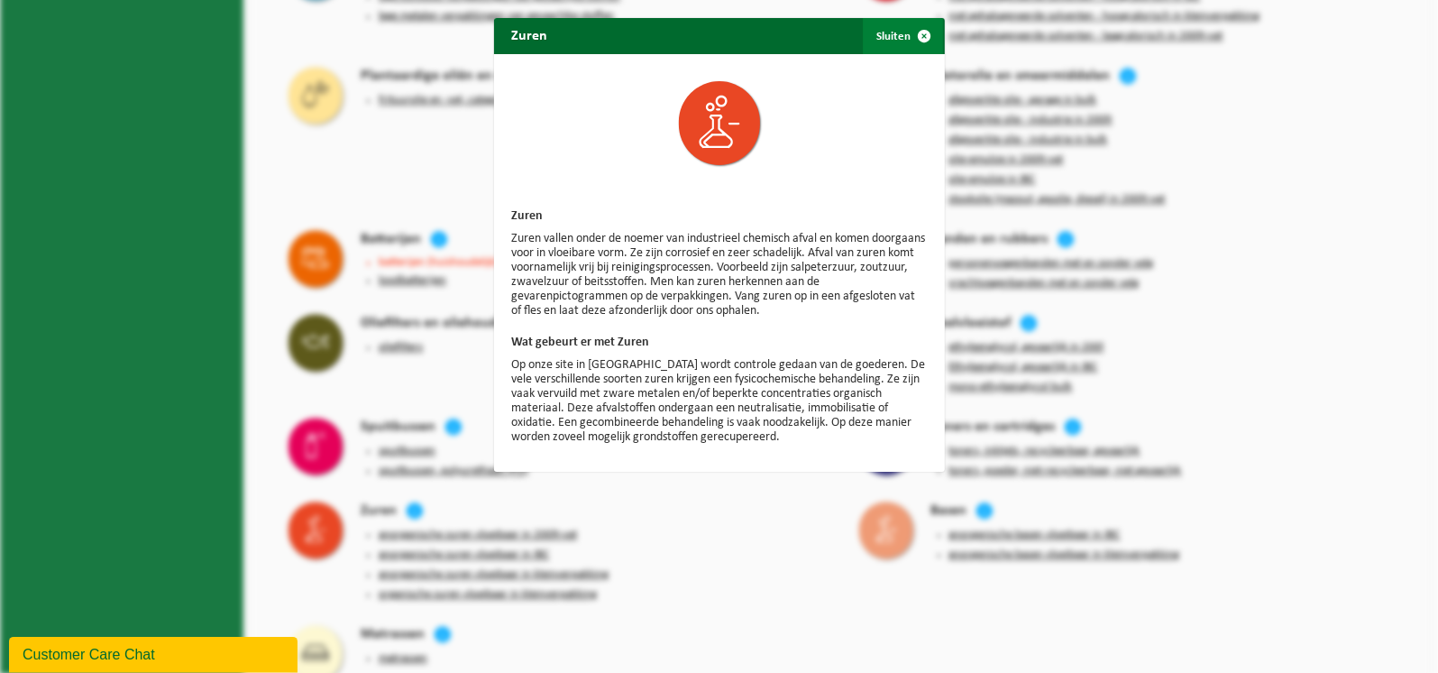
click at [920, 35] on span "button" at bounding box center [925, 36] width 36 height 36
